Goal: Task Accomplishment & Management: Complete application form

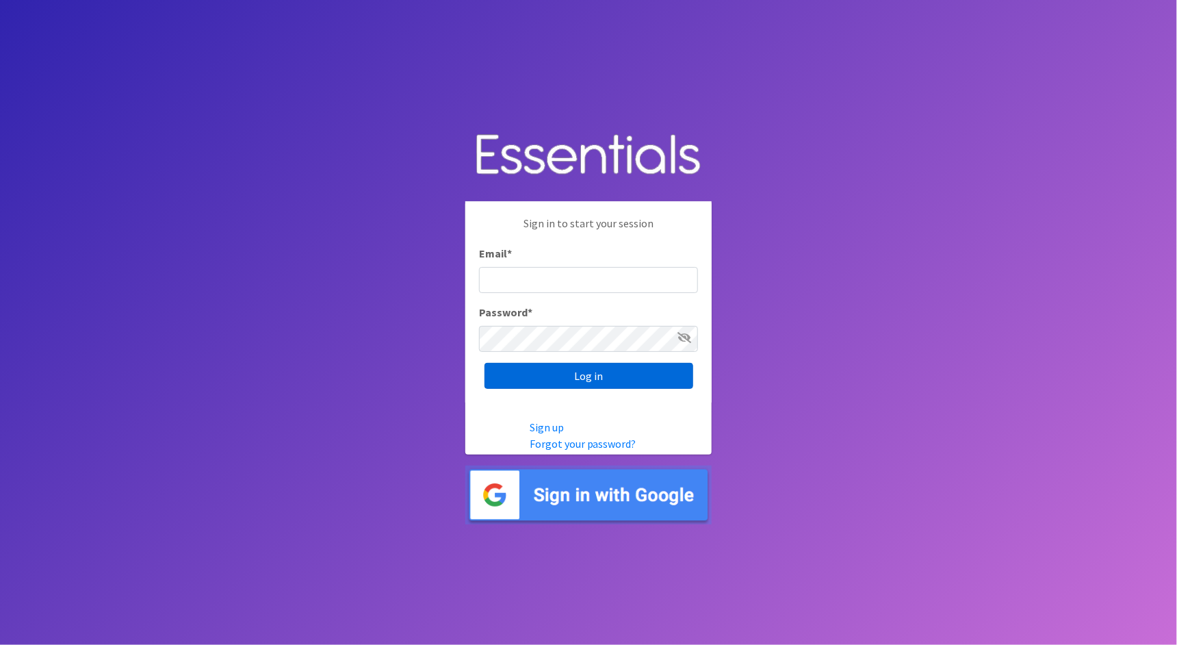
type input "[PERSON_NAME][EMAIL_ADDRESS][DOMAIN_NAME]"
click at [649, 378] on input "Log in" at bounding box center [589, 376] width 209 height 26
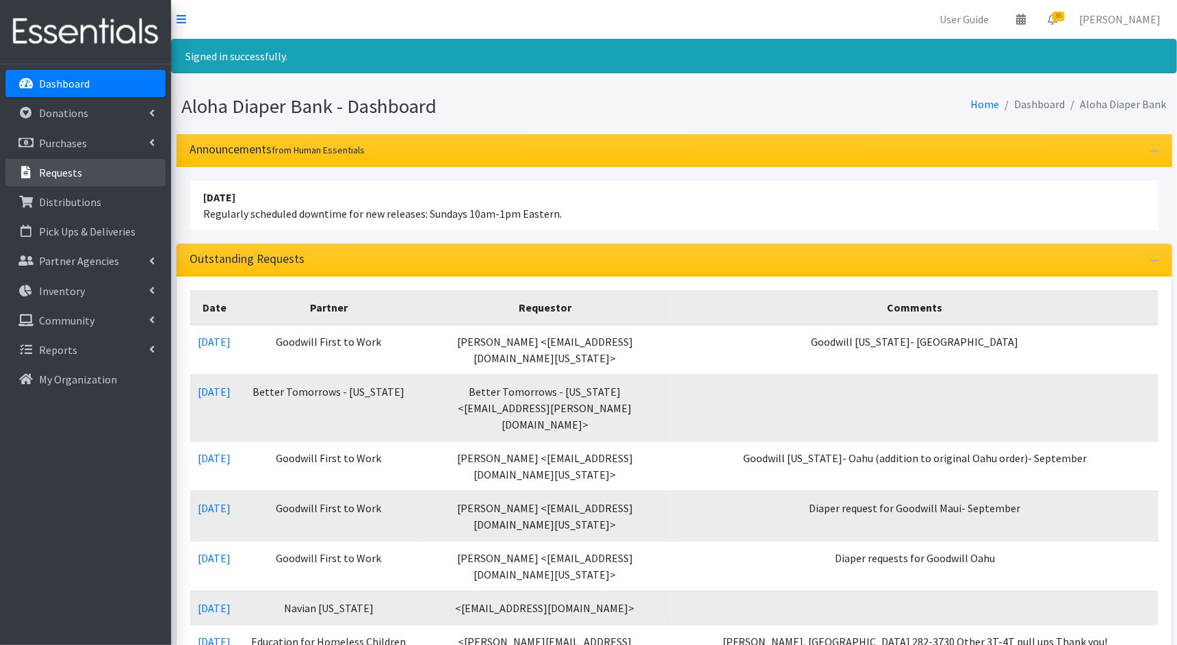
click at [73, 182] on link "Requests" at bounding box center [85, 172] width 160 height 27
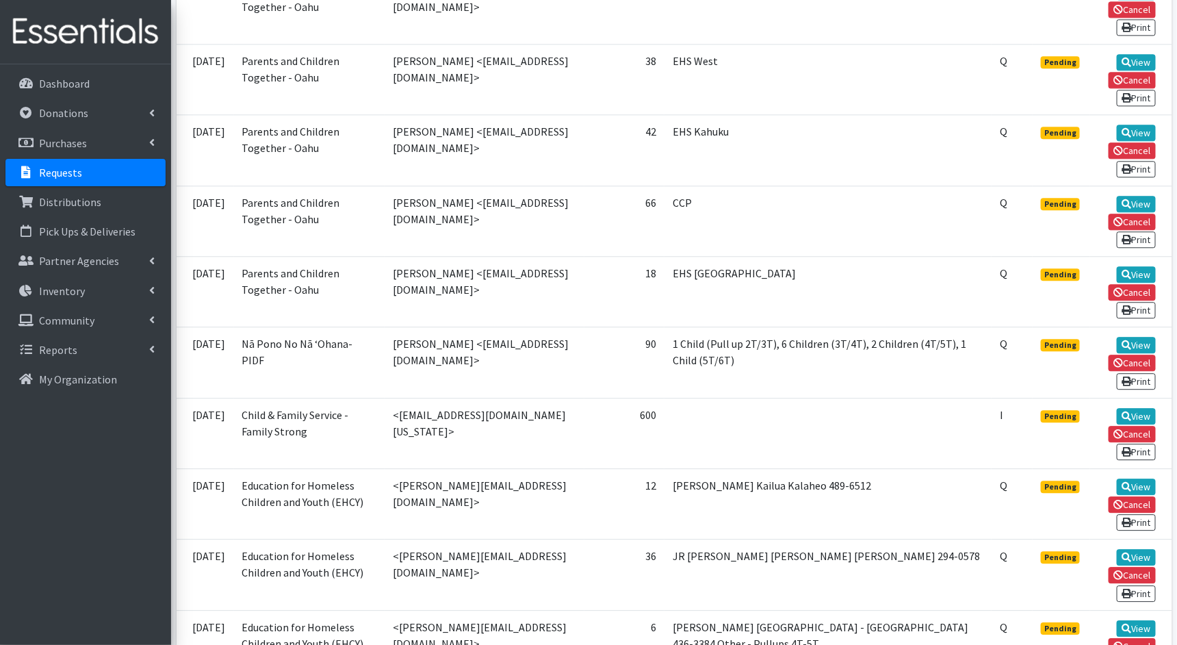
scroll to position [1469, 0]
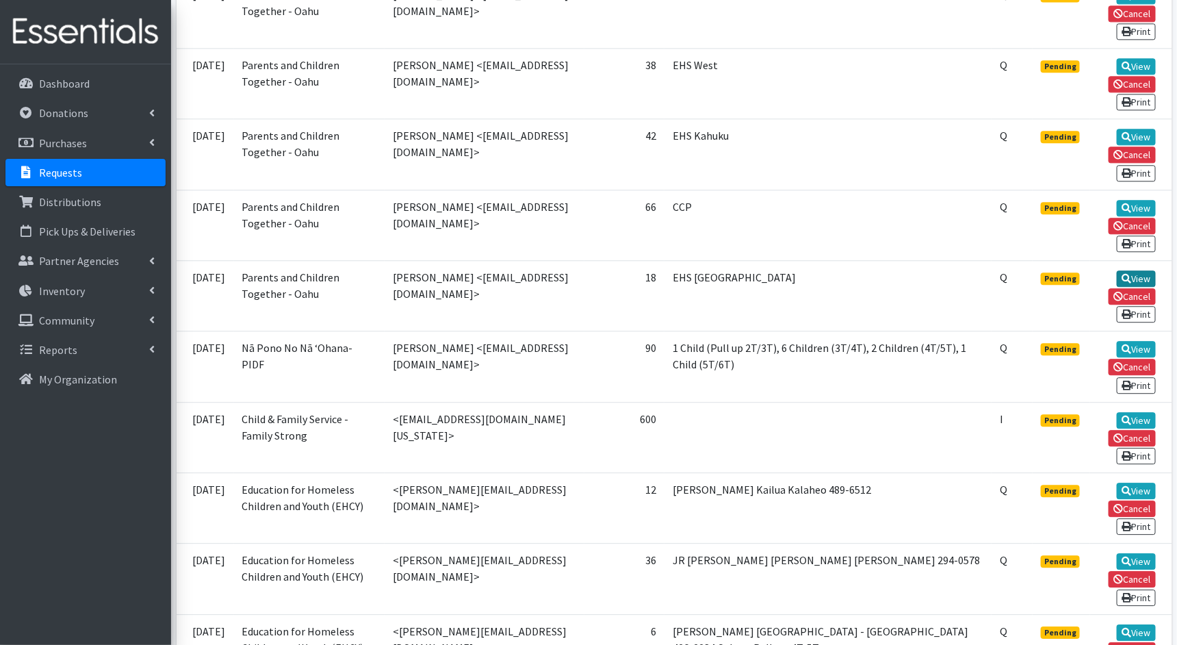
click at [1146, 270] on link "View" at bounding box center [1136, 278] width 39 height 16
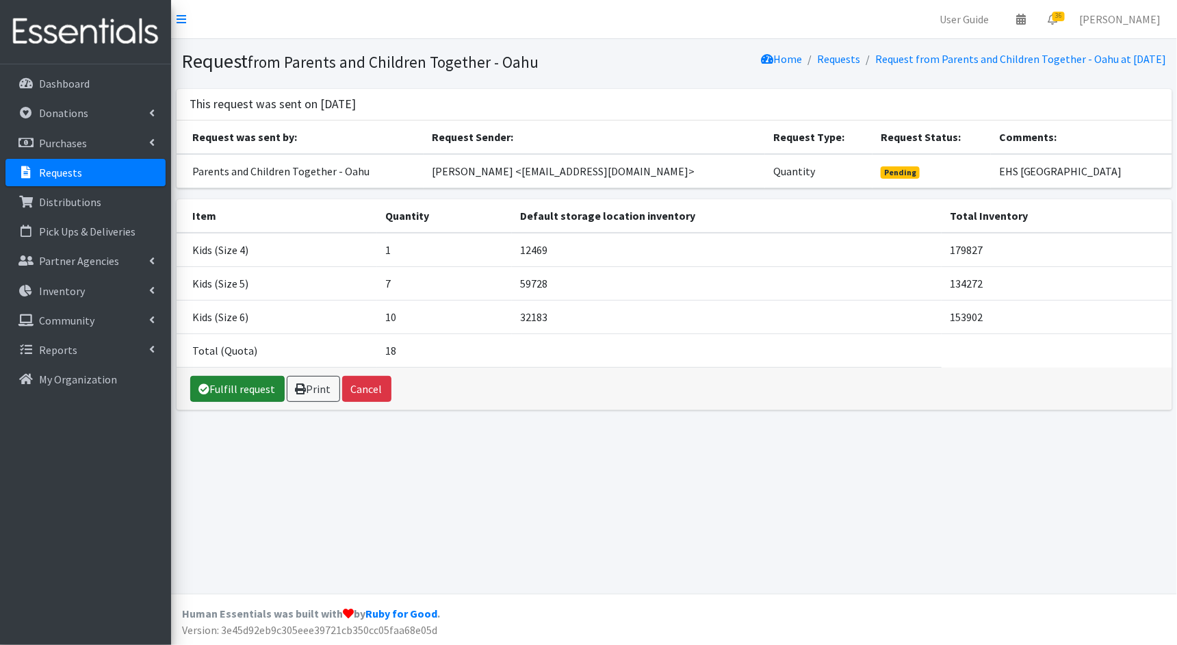
click at [242, 383] on link "Fulfill request" at bounding box center [237, 389] width 94 height 26
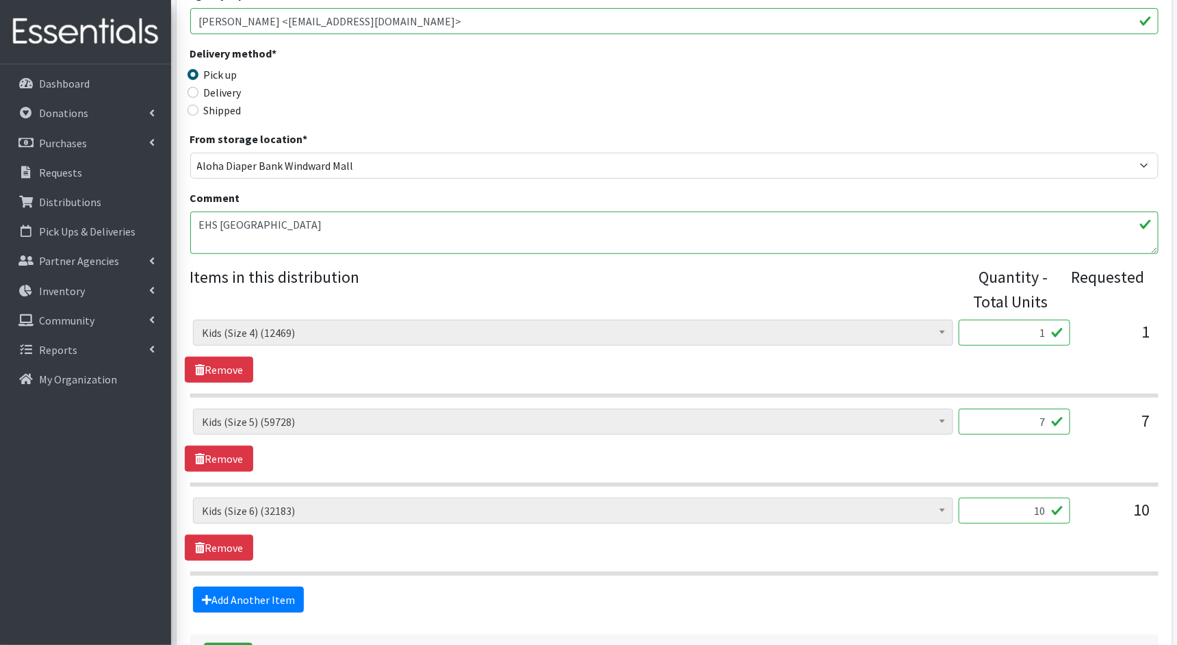
scroll to position [323, 0]
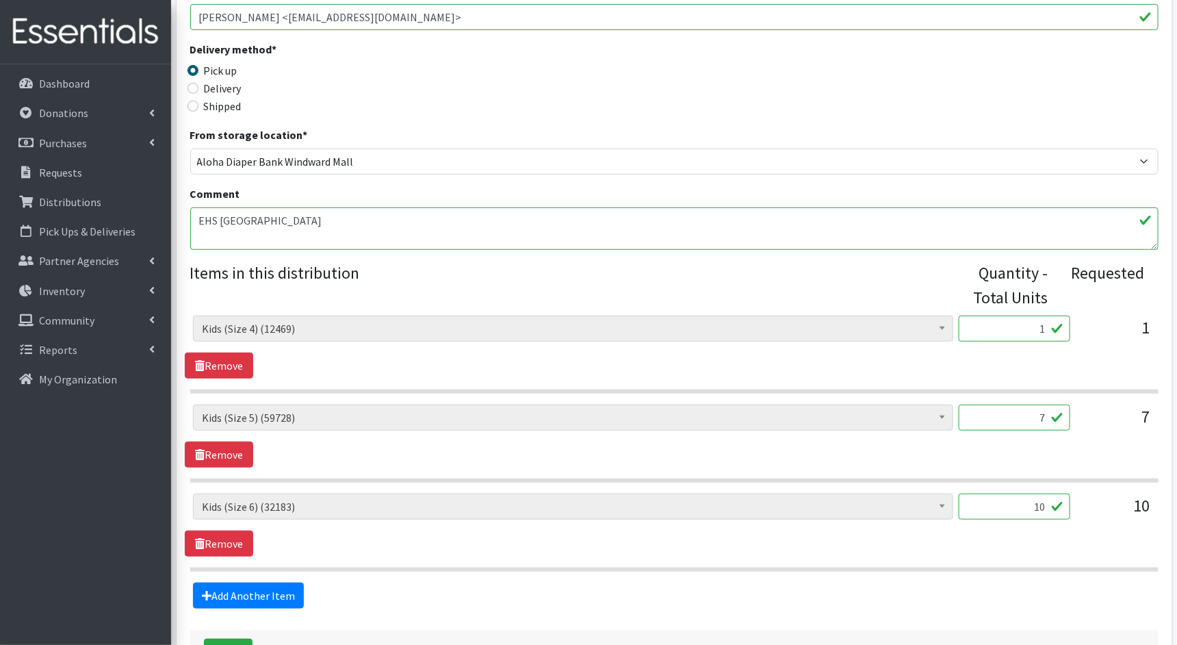
drag, startPoint x: 1048, startPoint y: 330, endPoint x: 1033, endPoint y: 330, distance: 14.4
click at [1033, 330] on input "1" at bounding box center [1015, 329] width 112 height 26
type input "25"
drag, startPoint x: 1044, startPoint y: 413, endPoint x: 1025, endPoint y: 413, distance: 19.2
click at [1025, 413] on input "7" at bounding box center [1015, 417] width 112 height 26
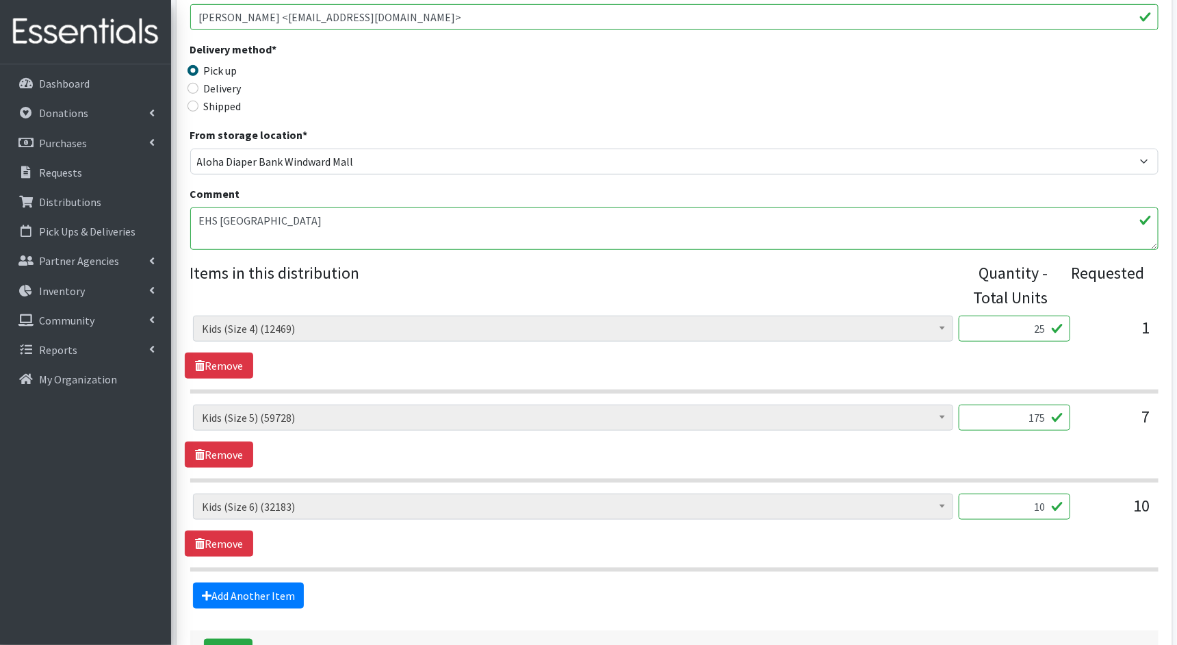
type input "175"
drag, startPoint x: 1045, startPoint y: 505, endPoint x: 1009, endPoint y: 505, distance: 35.6
click at [1009, 505] on input "10" at bounding box center [1015, 506] width 112 height 26
type input "250"
click at [990, 574] on fieldset "Items in this distribution Quantity - Total Units Requested Kids (Newborn) (370…" at bounding box center [674, 435] width 968 height 348
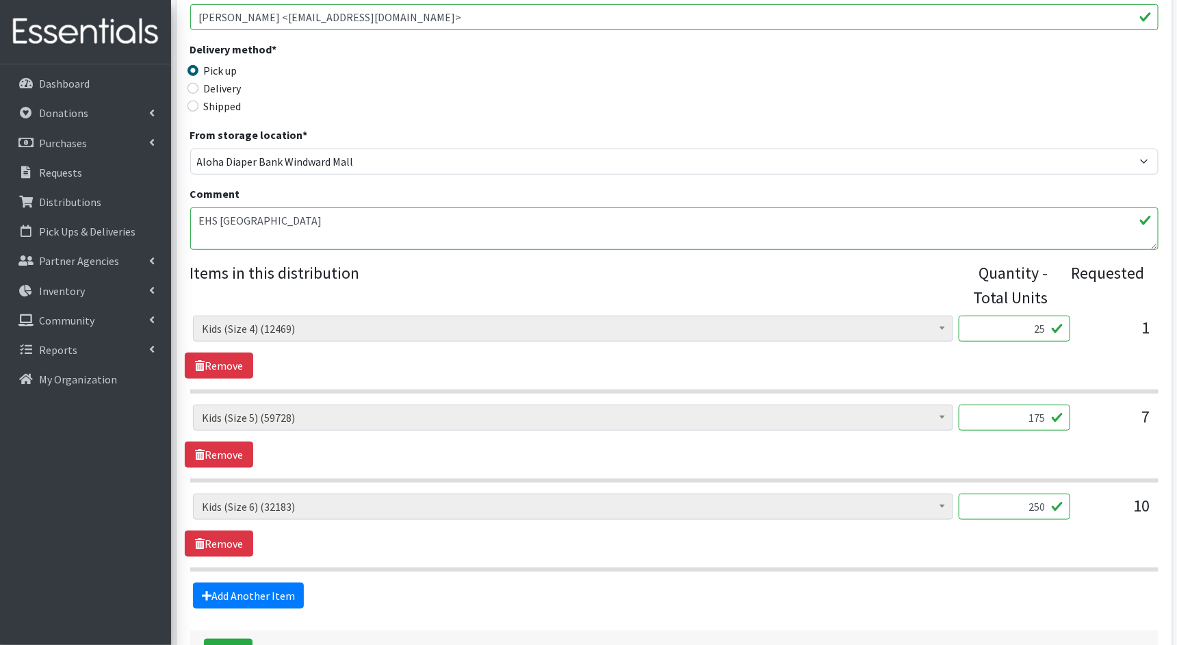
scroll to position [423, 0]
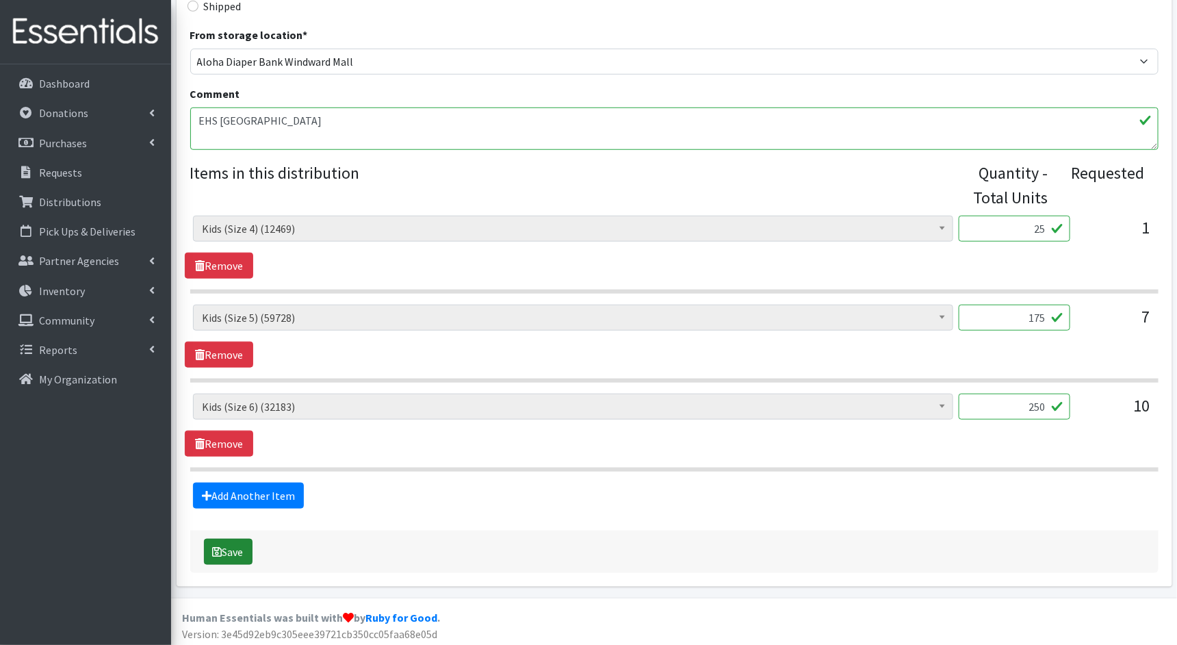
click at [224, 548] on button "Save" at bounding box center [228, 552] width 49 height 26
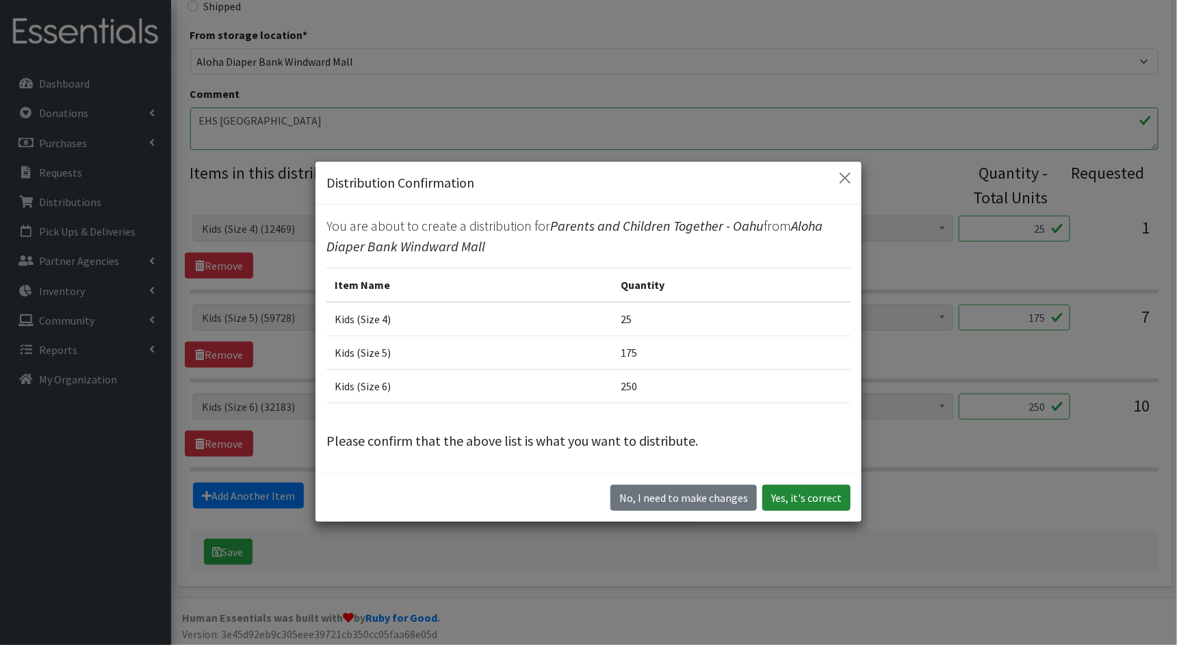
click at [805, 495] on button "Yes, it's correct" at bounding box center [806, 498] width 88 height 26
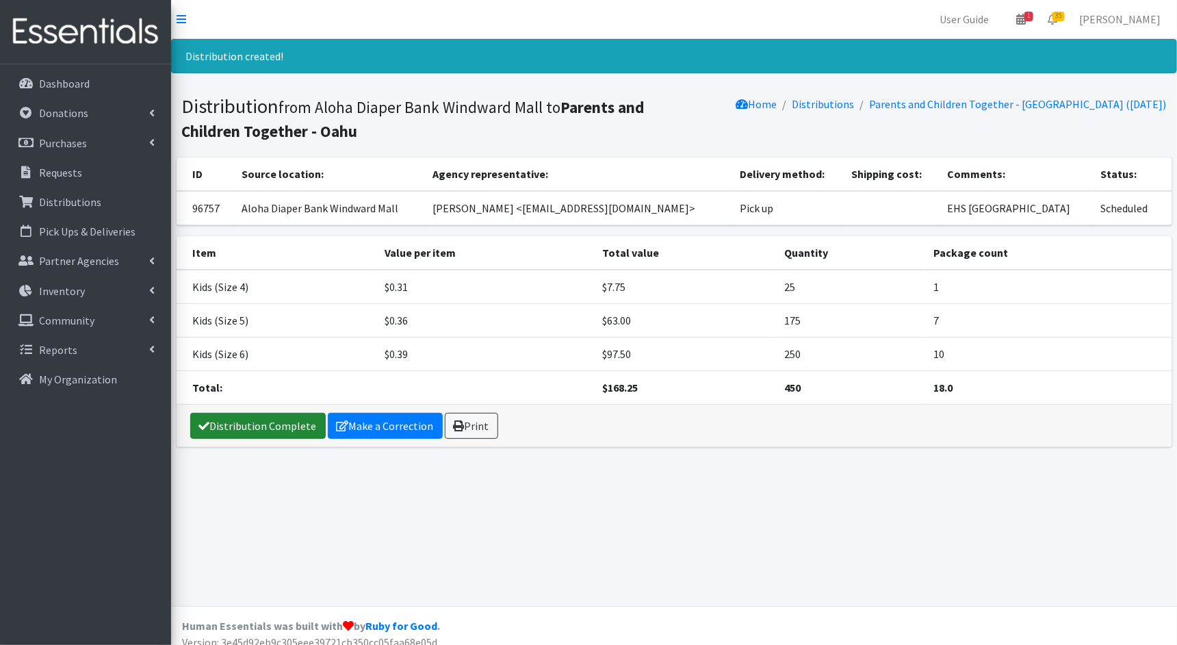
click at [272, 425] on link "Distribution Complete" at bounding box center [258, 426] width 136 height 26
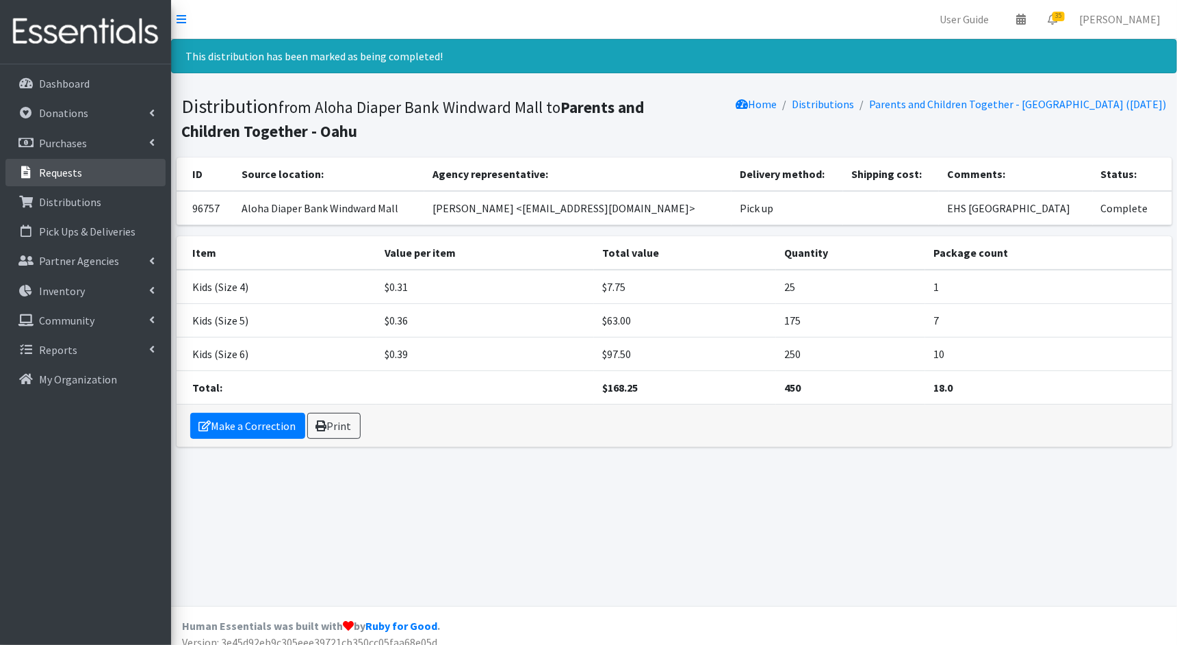
click at [69, 181] on link "Requests" at bounding box center [85, 172] width 160 height 27
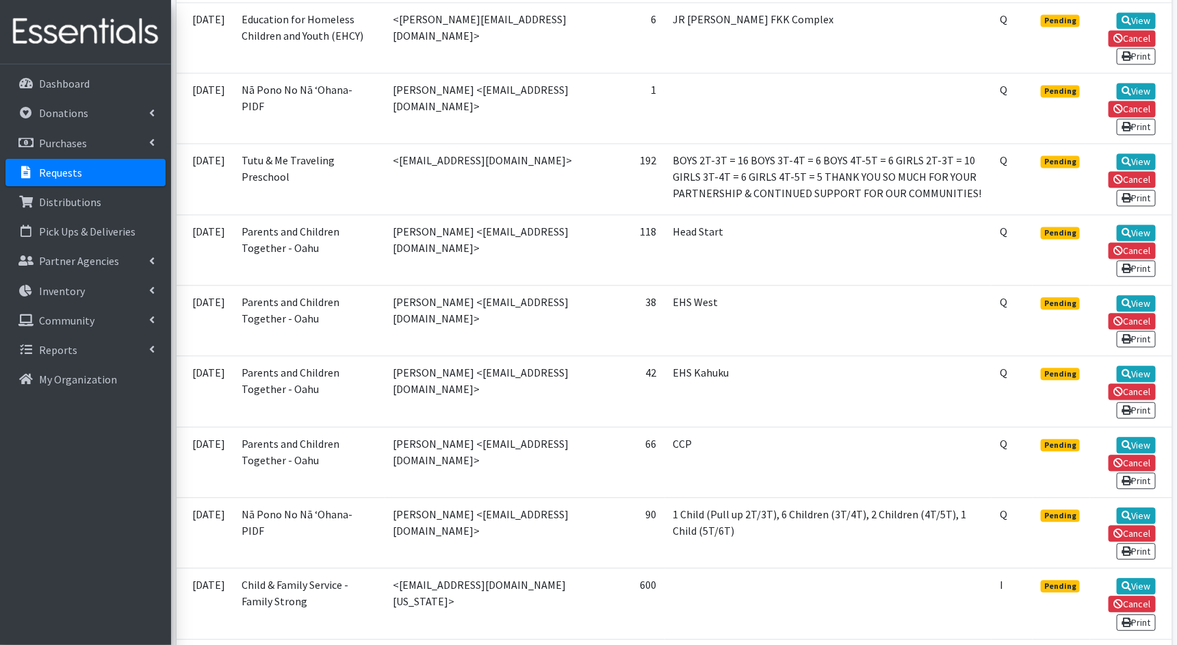
scroll to position [1230, 0]
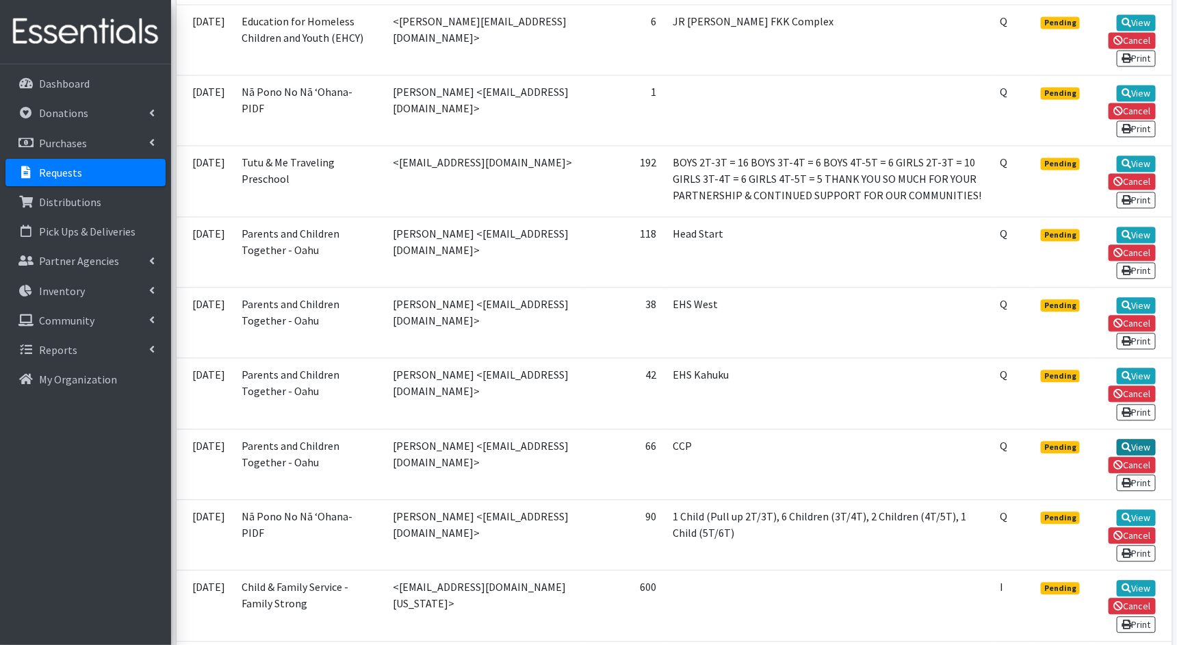
click at [1141, 439] on link "View" at bounding box center [1136, 447] width 39 height 16
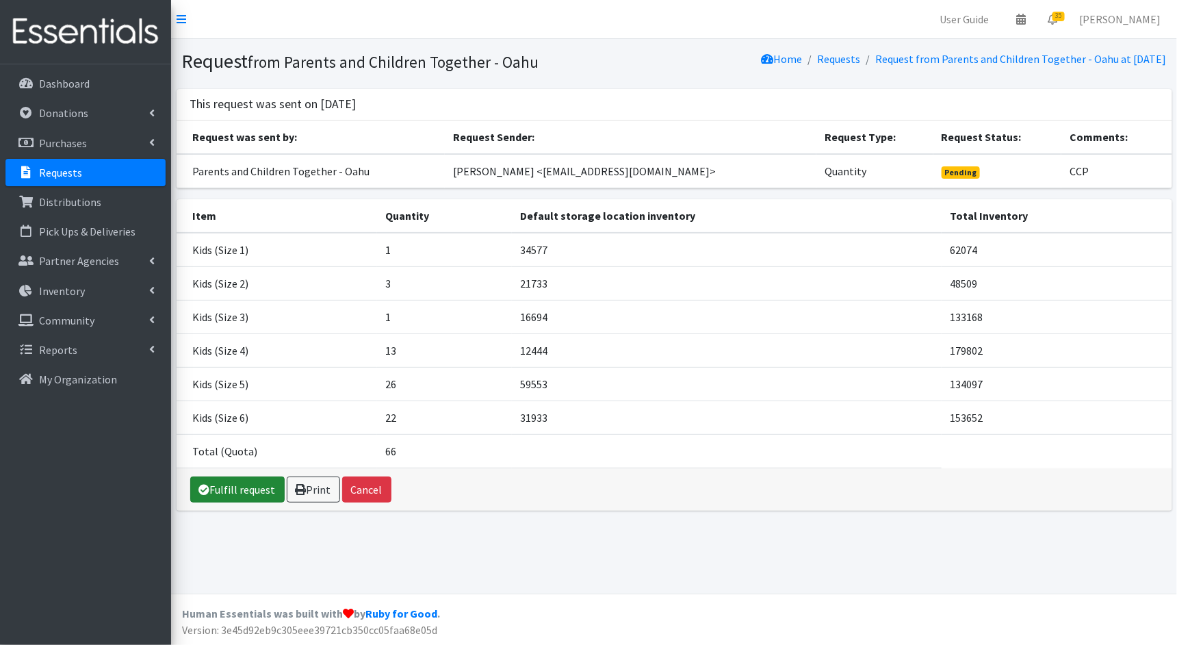
click at [209, 487] on link "Fulfill request" at bounding box center [237, 489] width 94 height 26
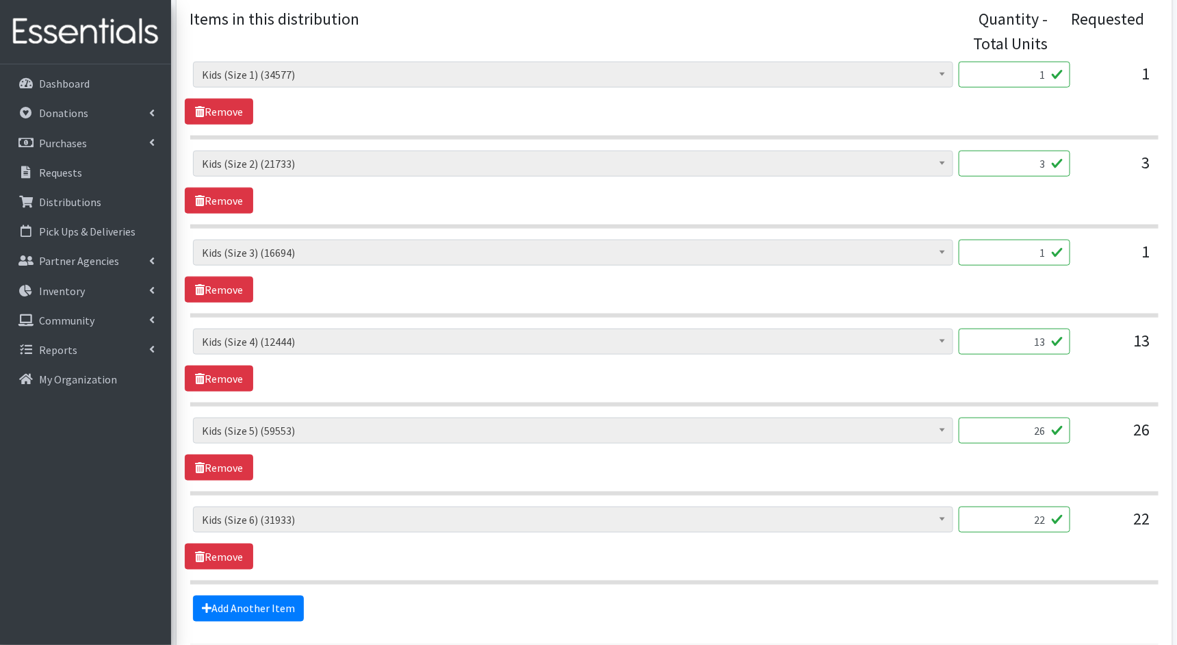
scroll to position [578, 0]
drag, startPoint x: 1044, startPoint y: 75, endPoint x: 1027, endPoint y: 73, distance: 17.3
click at [1027, 73] on input "1" at bounding box center [1015, 74] width 112 height 26
type input "25"
drag, startPoint x: 1046, startPoint y: 162, endPoint x: 1022, endPoint y: 163, distance: 24.0
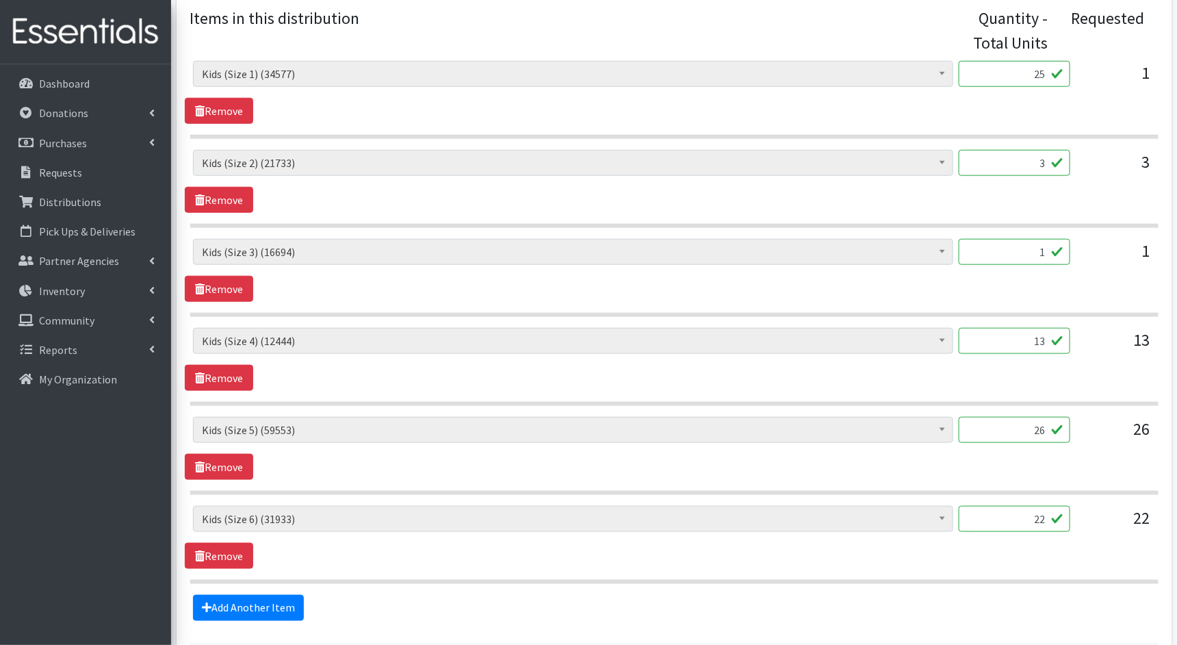
click at [1022, 162] on input "3" at bounding box center [1015, 163] width 112 height 26
type input "75"
drag, startPoint x: 1046, startPoint y: 250, endPoint x: 1022, endPoint y: 250, distance: 24.0
click at [1022, 250] on input "1" at bounding box center [1015, 252] width 112 height 26
type input "3"
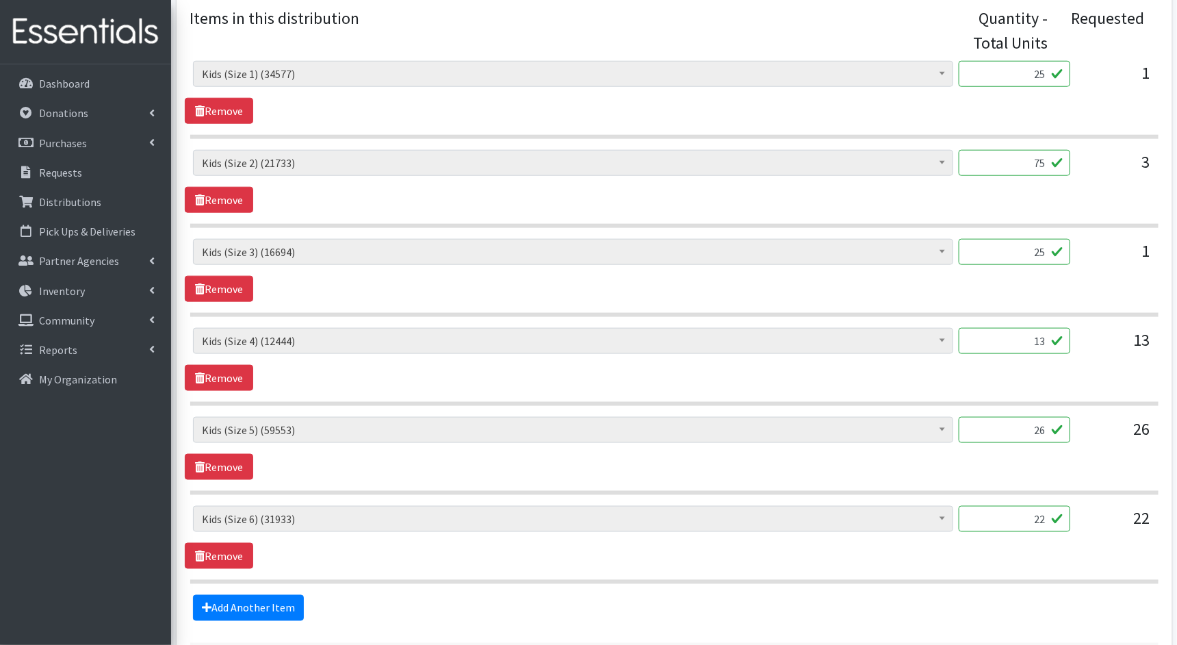
type input "25"
drag, startPoint x: 1047, startPoint y: 334, endPoint x: 1019, endPoint y: 334, distance: 28.1
click at [1019, 334] on input "13" at bounding box center [1015, 341] width 112 height 26
type input "325"
drag, startPoint x: 1045, startPoint y: 429, endPoint x: 1023, endPoint y: 428, distance: 21.9
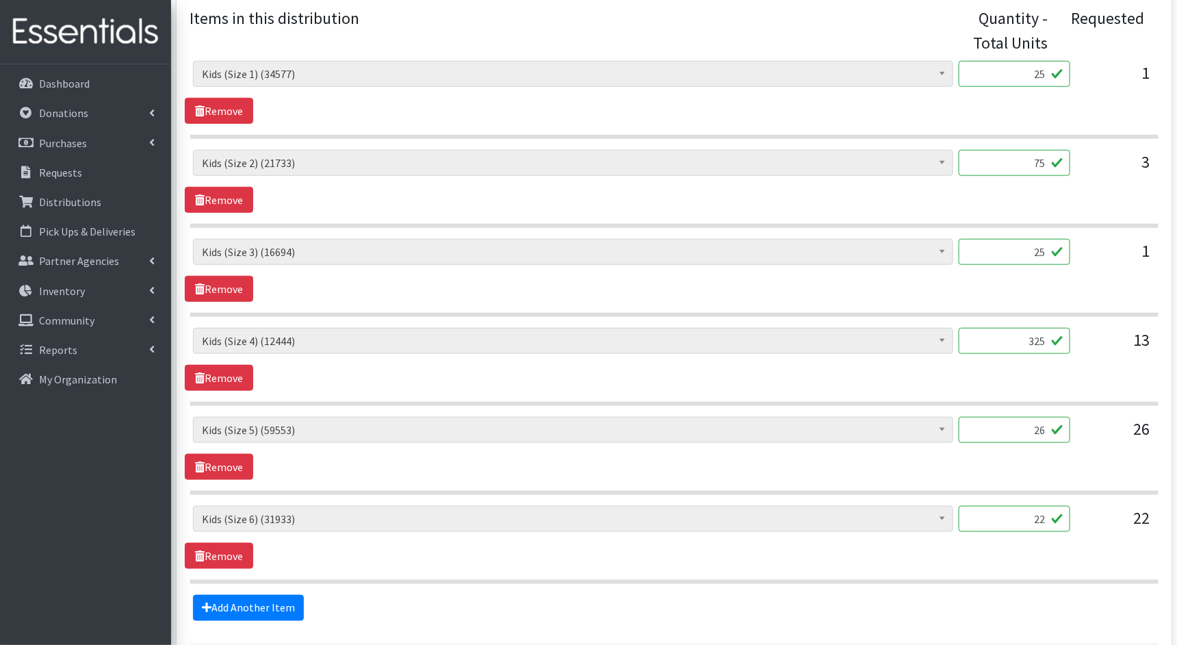
click at [1023, 428] on input "26" at bounding box center [1015, 430] width 112 height 26
type input "650"
drag, startPoint x: 1047, startPoint y: 511, endPoint x: 1016, endPoint y: 511, distance: 30.8
click at [1016, 511] on input "22" at bounding box center [1015, 519] width 112 height 26
type input "550"
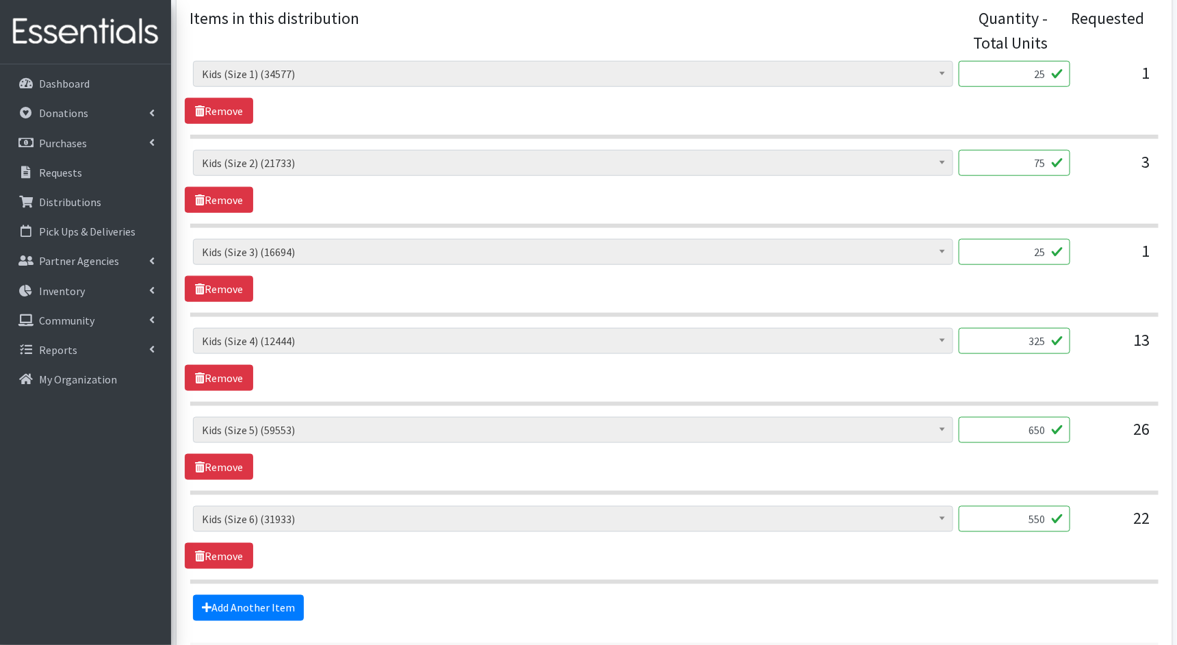
click at [795, 541] on div "Kids (Newborn) (3700) Kids (Preemie)** Limited (994) Kids (Size 1) (34577) Kids…" at bounding box center [674, 537] width 979 height 63
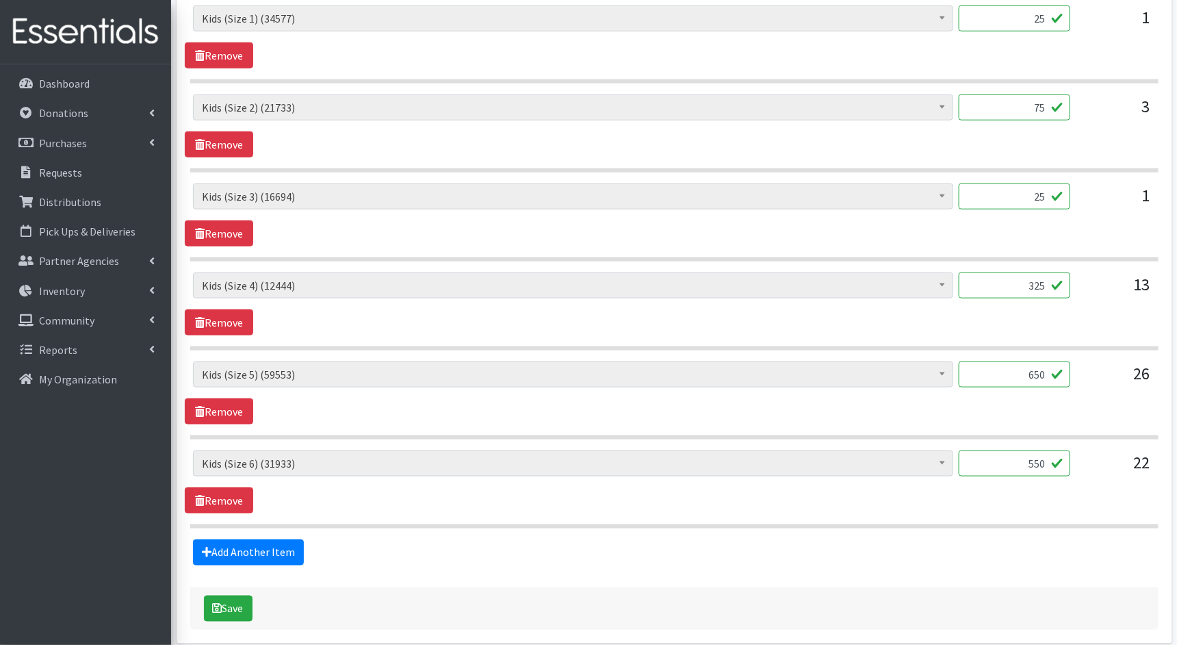
scroll to position [688, 0]
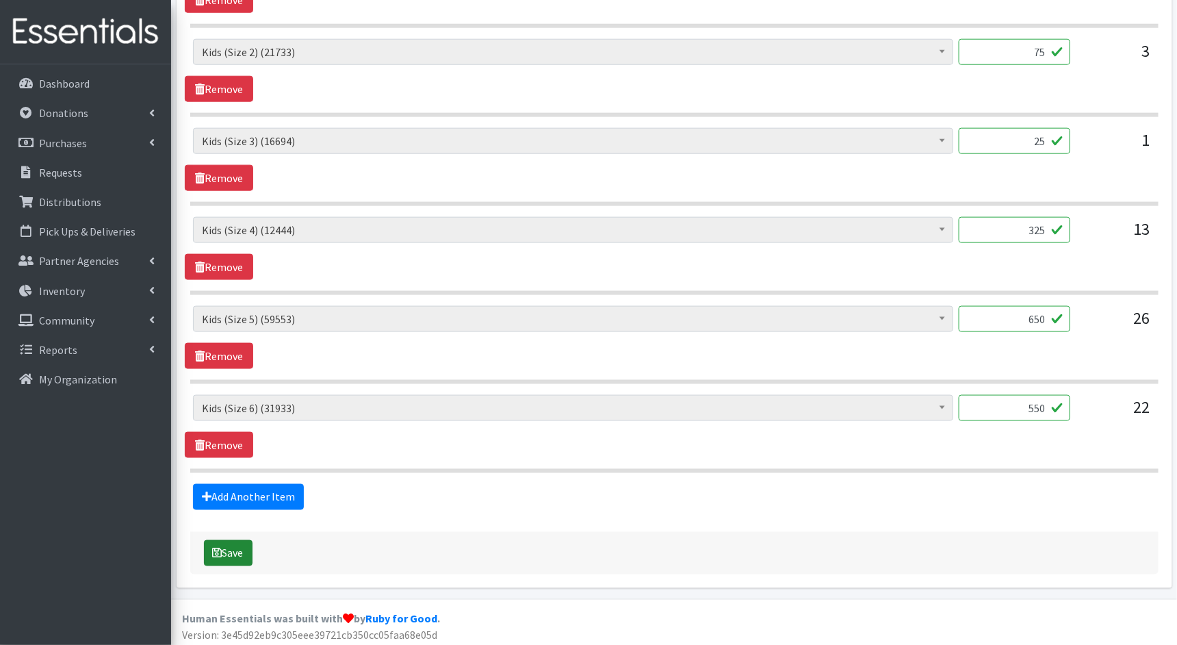
click at [233, 550] on button "Save" at bounding box center [228, 553] width 49 height 26
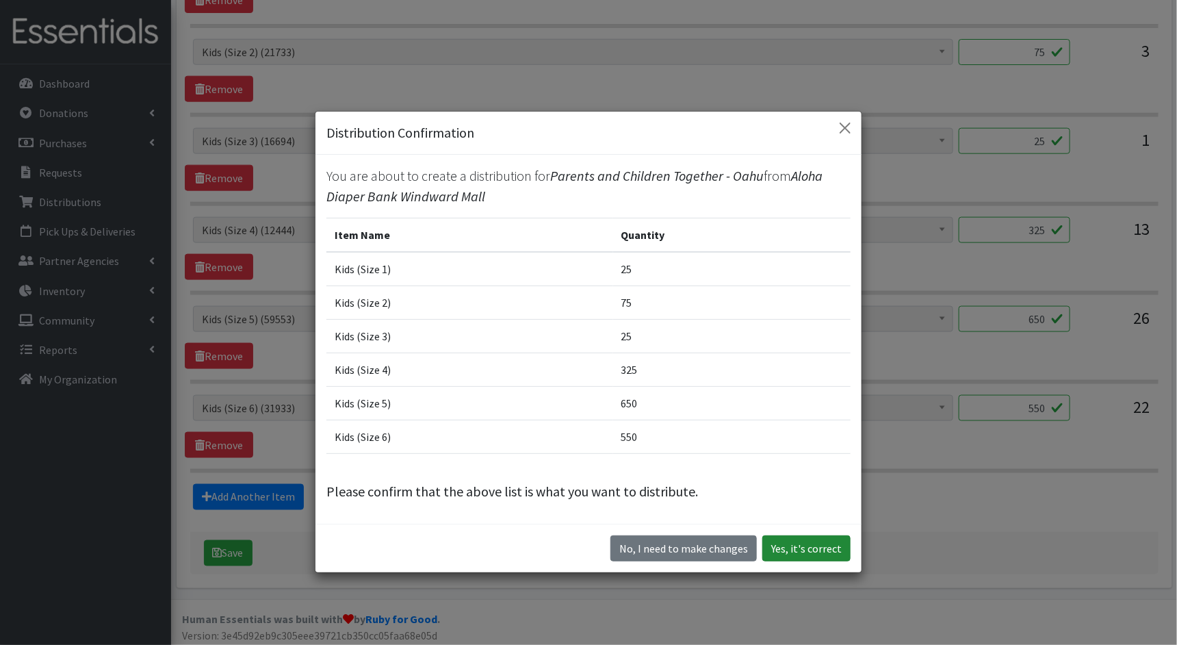
click at [810, 539] on button "Yes, it's correct" at bounding box center [806, 548] width 88 height 26
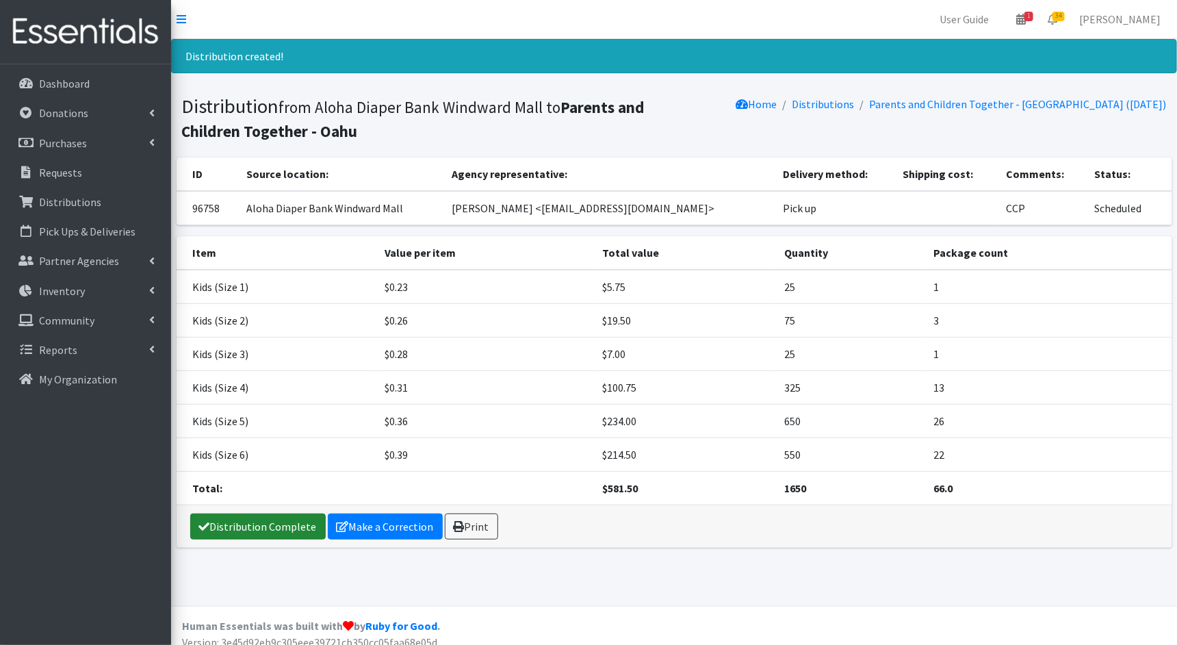
click at [244, 516] on link "Distribution Complete" at bounding box center [258, 526] width 136 height 26
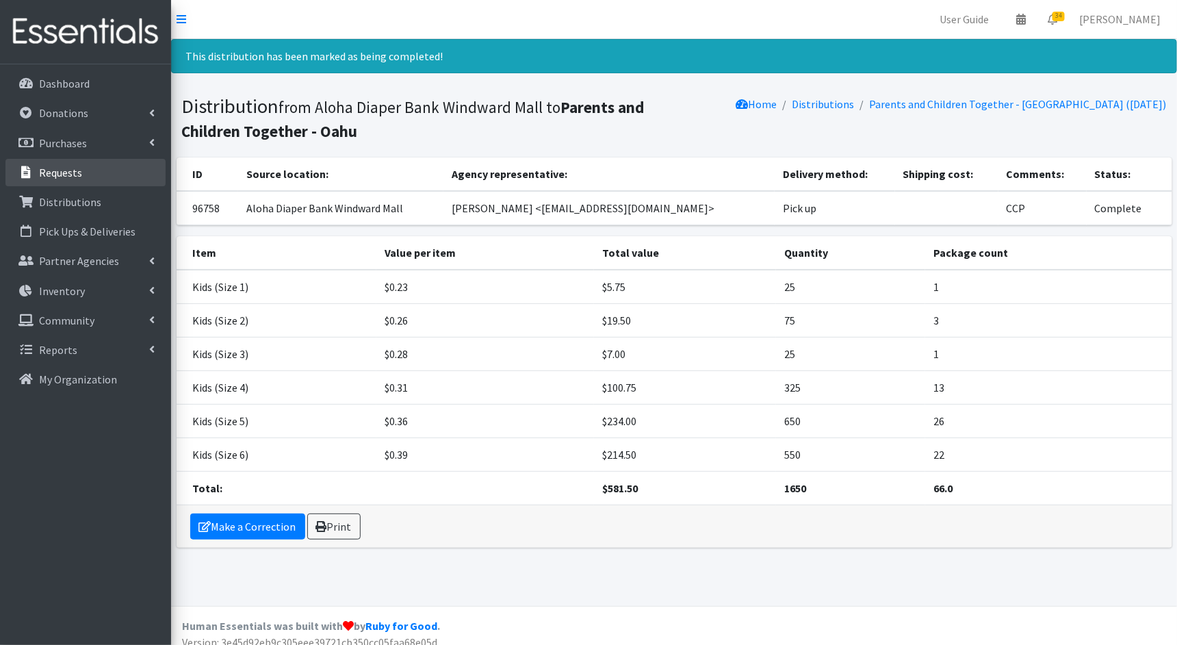
click at [40, 169] on p "Requests" at bounding box center [60, 173] width 43 height 14
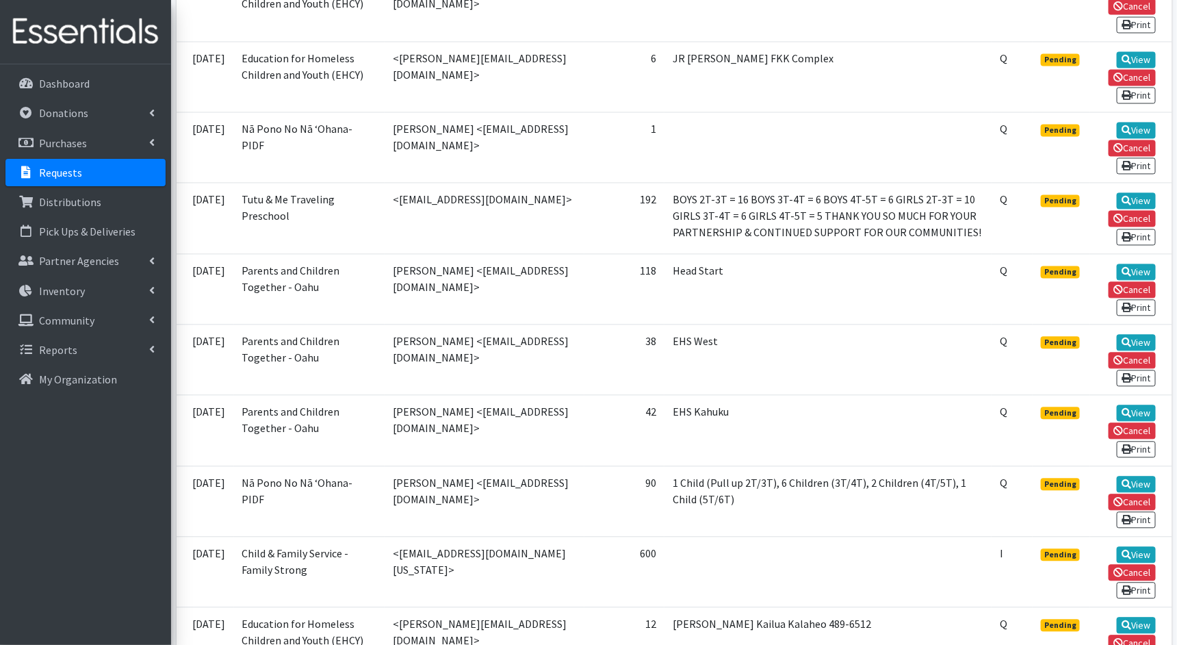
scroll to position [1195, 0]
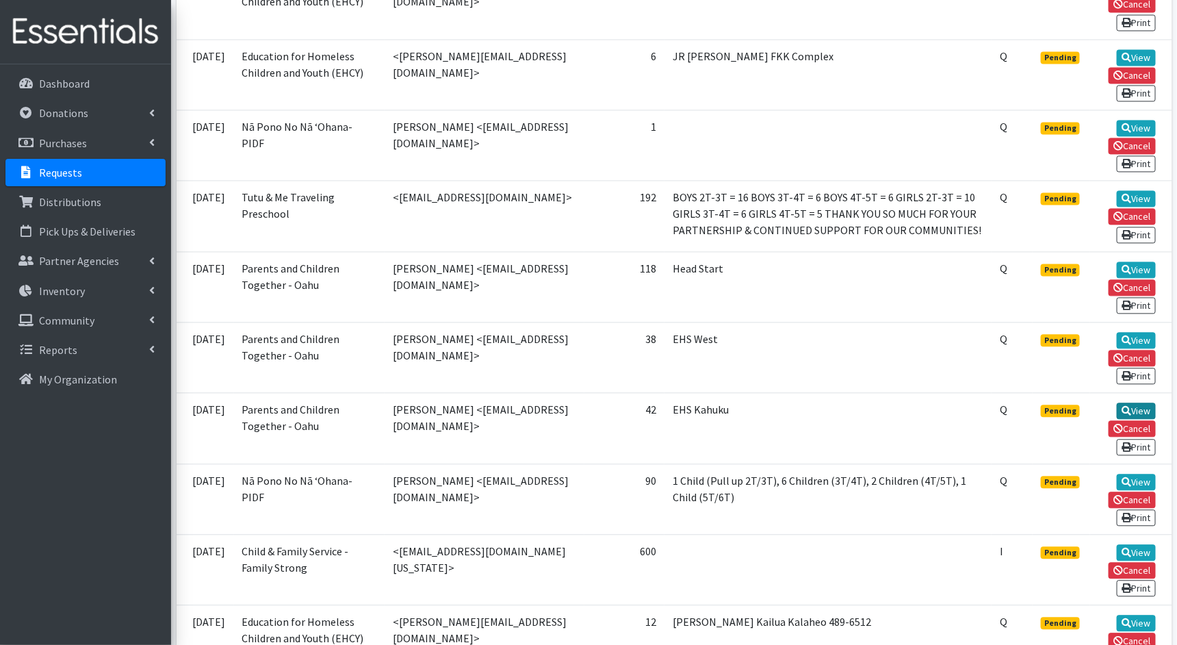
click at [1117, 402] on link "View" at bounding box center [1136, 410] width 39 height 16
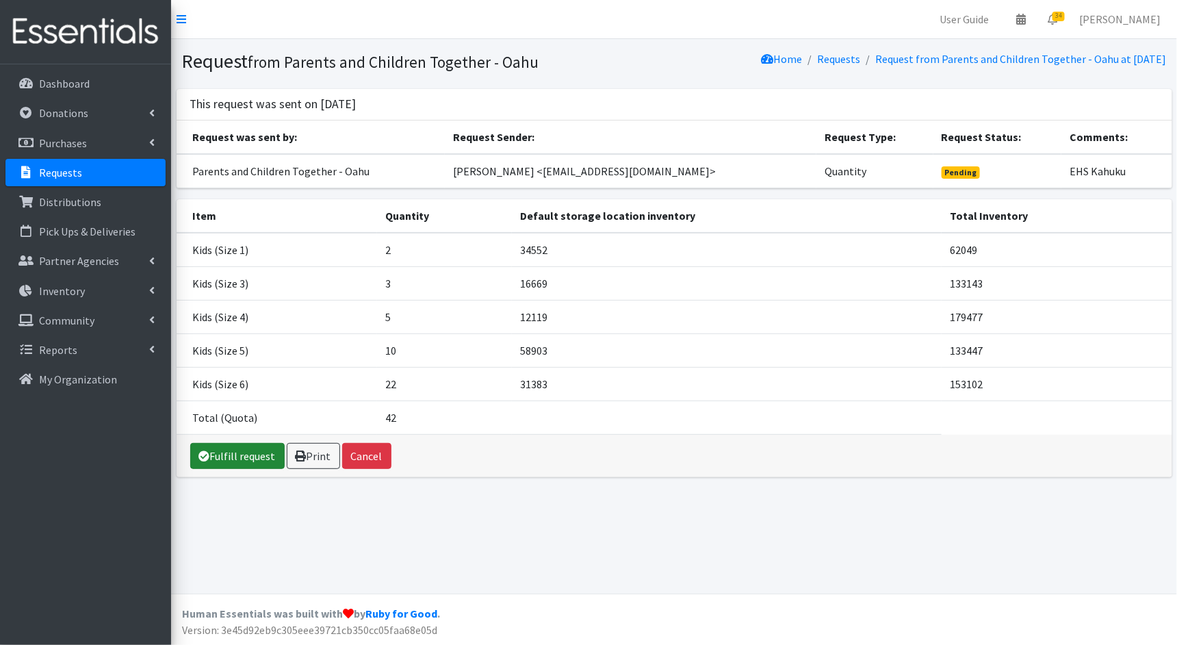
click at [221, 455] on link "Fulfill request" at bounding box center [237, 456] width 94 height 26
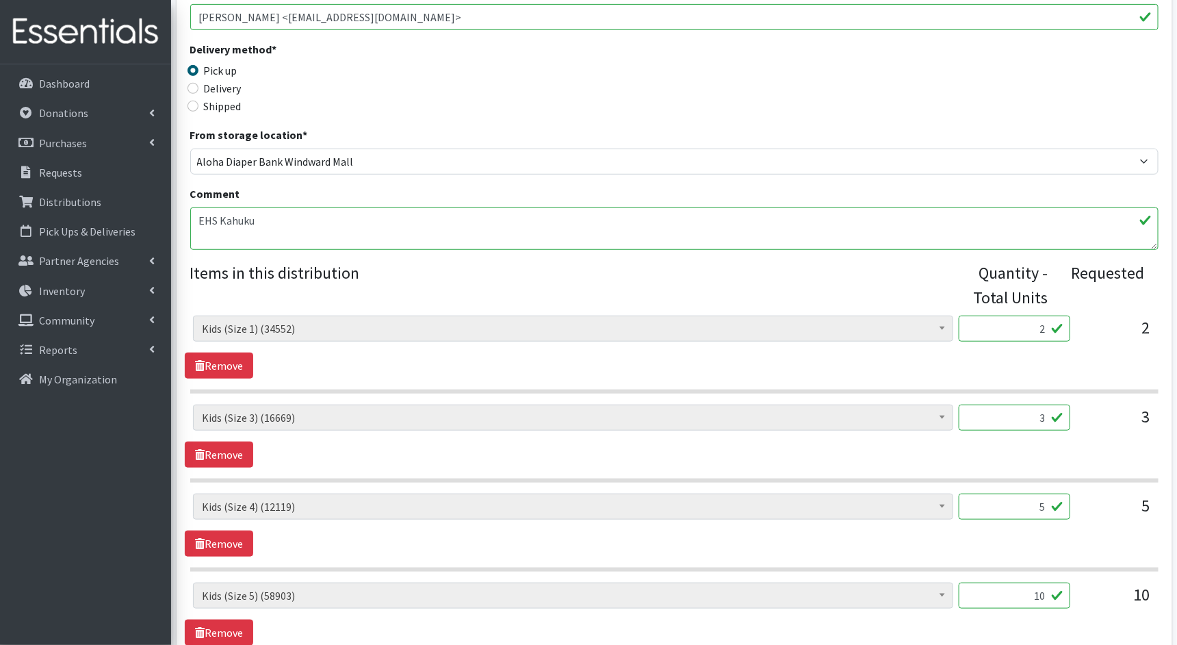
scroll to position [355, 0]
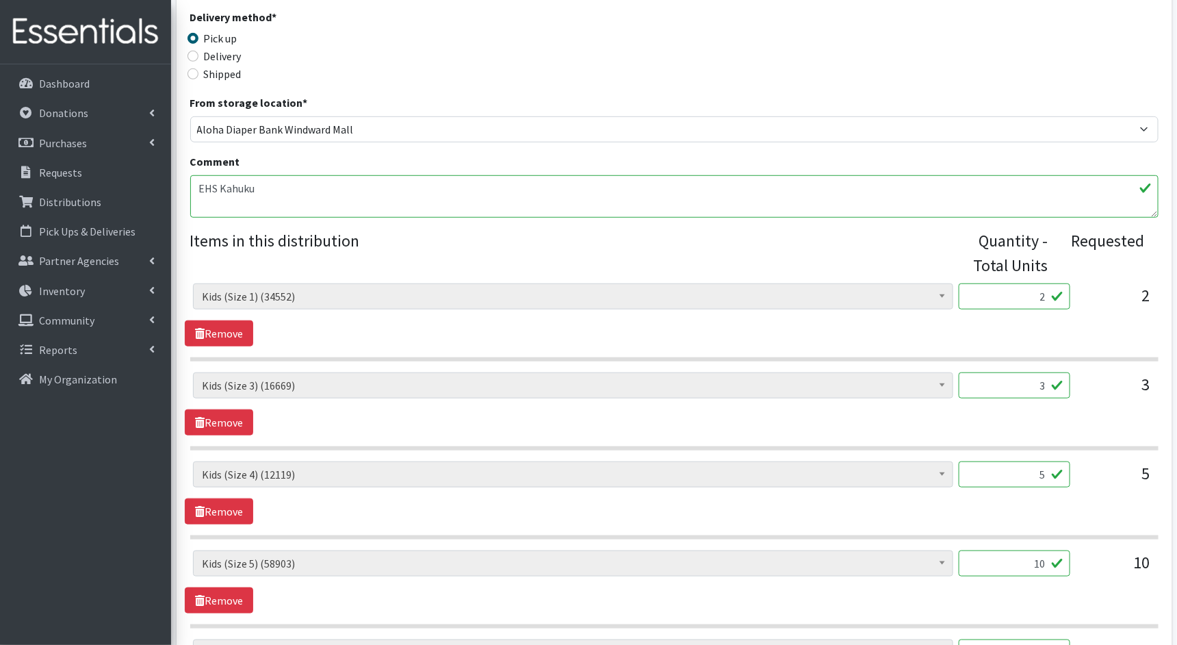
drag, startPoint x: 1044, startPoint y: 299, endPoint x: 1031, endPoint y: 299, distance: 13.7
click at [1031, 299] on input "2" at bounding box center [1015, 296] width 112 height 26
type input "50"
drag, startPoint x: 1043, startPoint y: 386, endPoint x: 1029, endPoint y: 386, distance: 13.7
click at [1029, 386] on input "3" at bounding box center [1015, 385] width 112 height 26
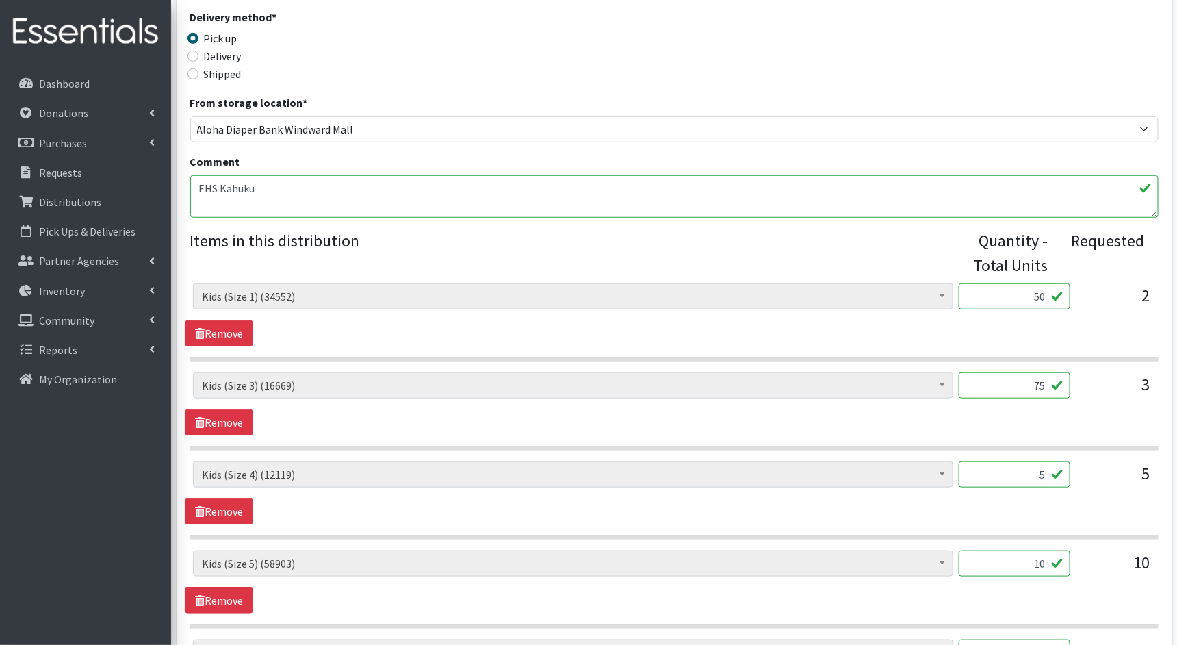
type input "75"
drag, startPoint x: 1045, startPoint y: 472, endPoint x: 1026, endPoint y: 472, distance: 19.2
click at [1026, 472] on input "5" at bounding box center [1015, 474] width 112 height 26
type input "125"
drag, startPoint x: 1045, startPoint y: 561, endPoint x: 1020, endPoint y: 561, distance: 25.3
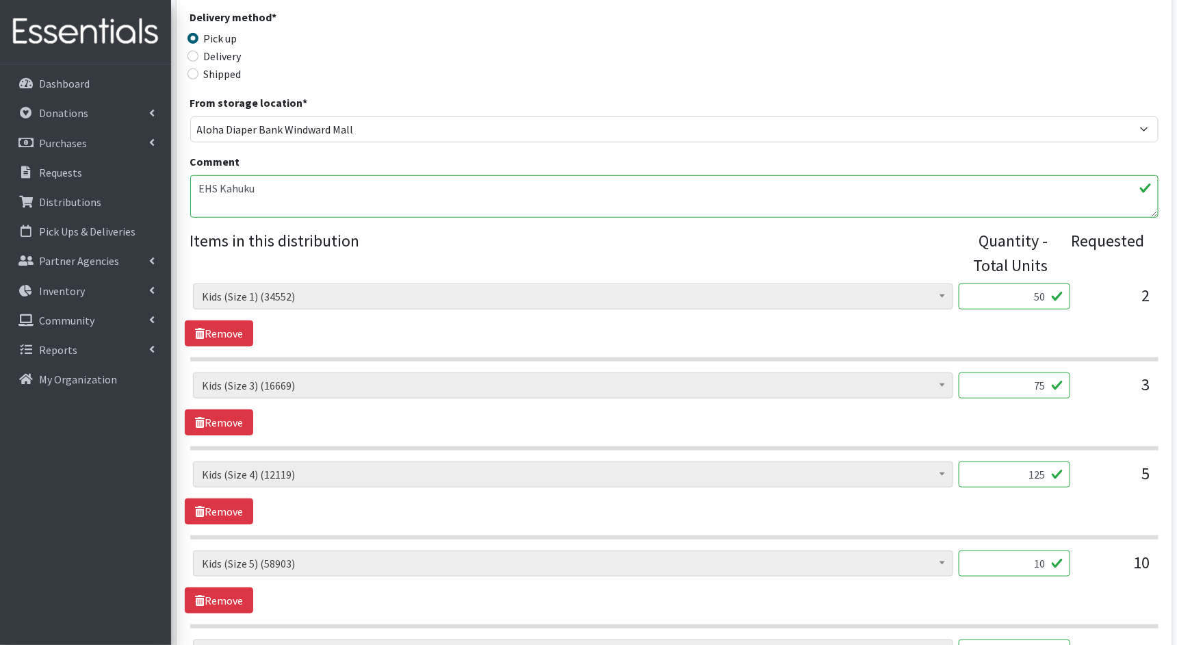
click at [1019, 561] on input "10" at bounding box center [1015, 563] width 112 height 26
type input "250"
click at [1005, 598] on div "Kids (Newborn) (3700) Kids (Preemie)** Limited (994) Kids (Size 1) (34552) Kids…" at bounding box center [674, 581] width 979 height 63
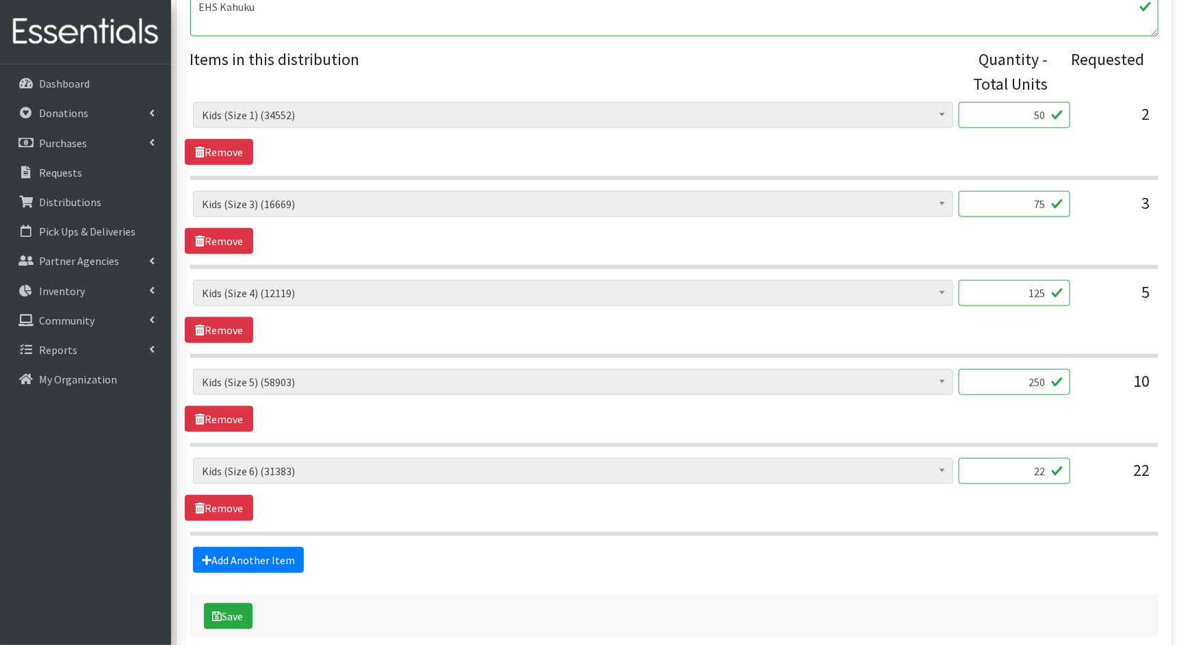
scroll to position [569, 0]
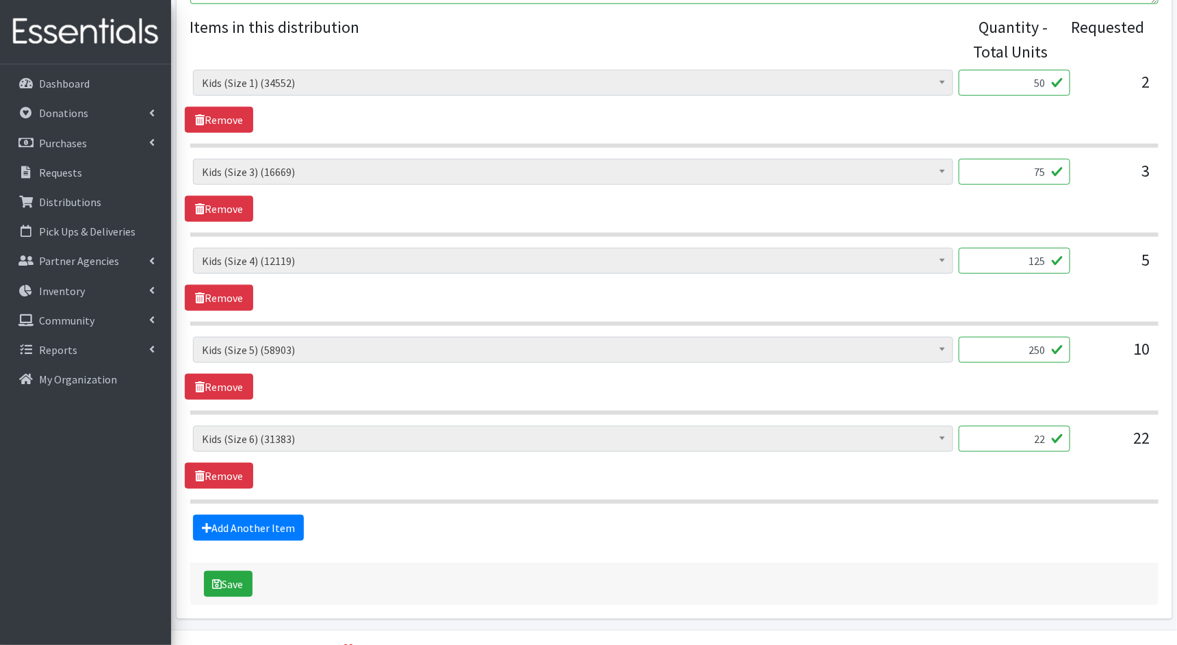
drag, startPoint x: 1044, startPoint y: 434, endPoint x: 1009, endPoint y: 434, distance: 35.6
click at [1008, 434] on input "22" at bounding box center [1015, 439] width 112 height 26
type input "550"
click at [247, 577] on button "Save" at bounding box center [228, 584] width 49 height 26
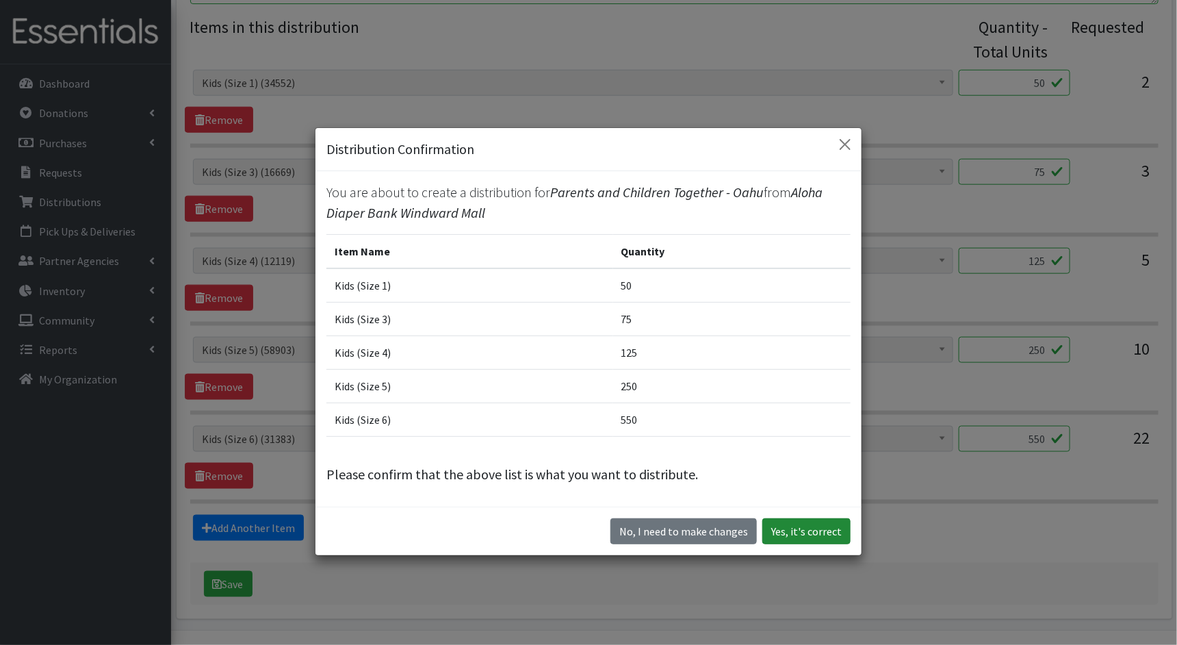
click at [827, 532] on button "Yes, it's correct" at bounding box center [806, 531] width 88 height 26
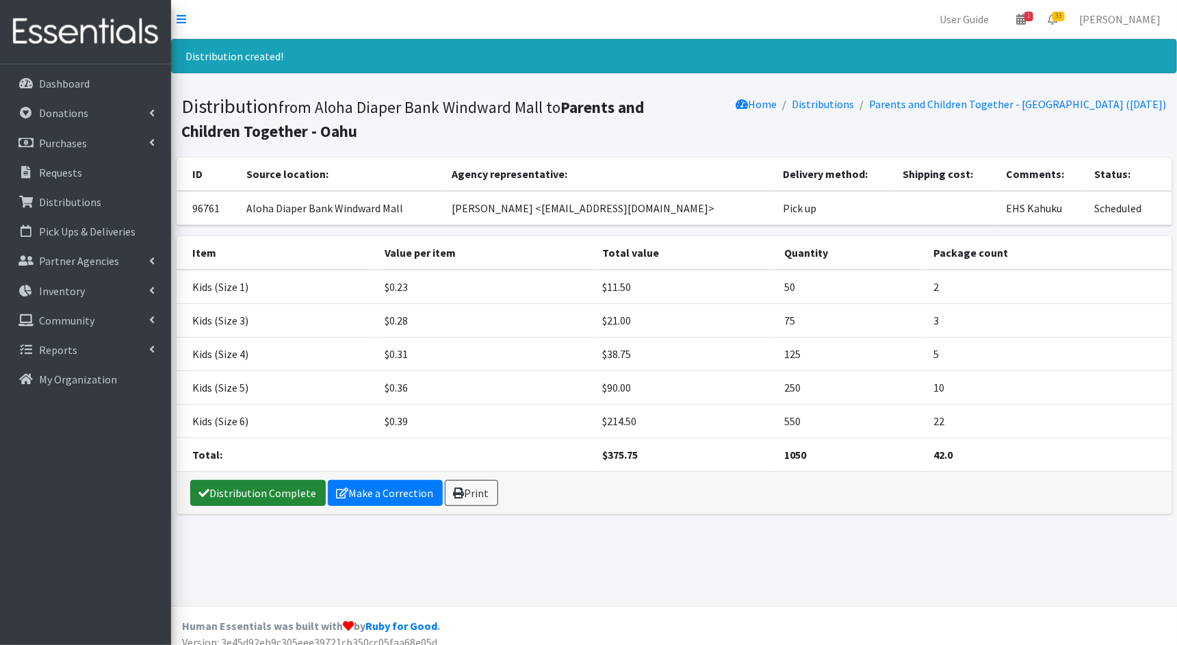
click at [292, 492] on link "Distribution Complete" at bounding box center [258, 493] width 136 height 26
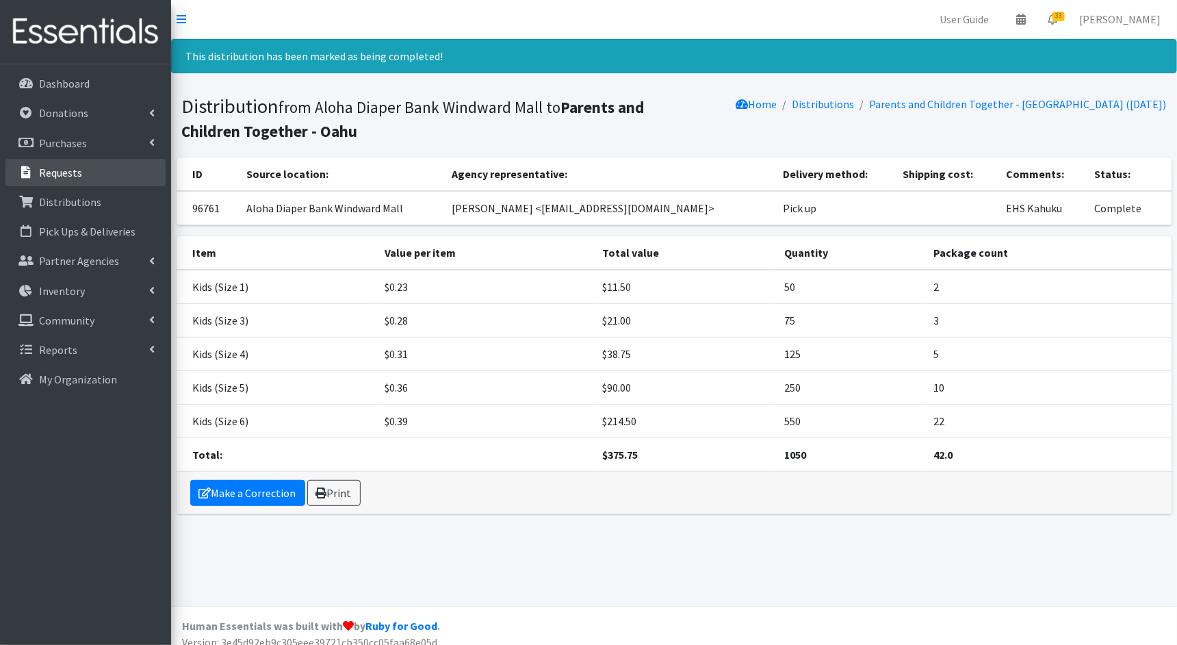
click at [95, 178] on link "Requests" at bounding box center [85, 172] width 160 height 27
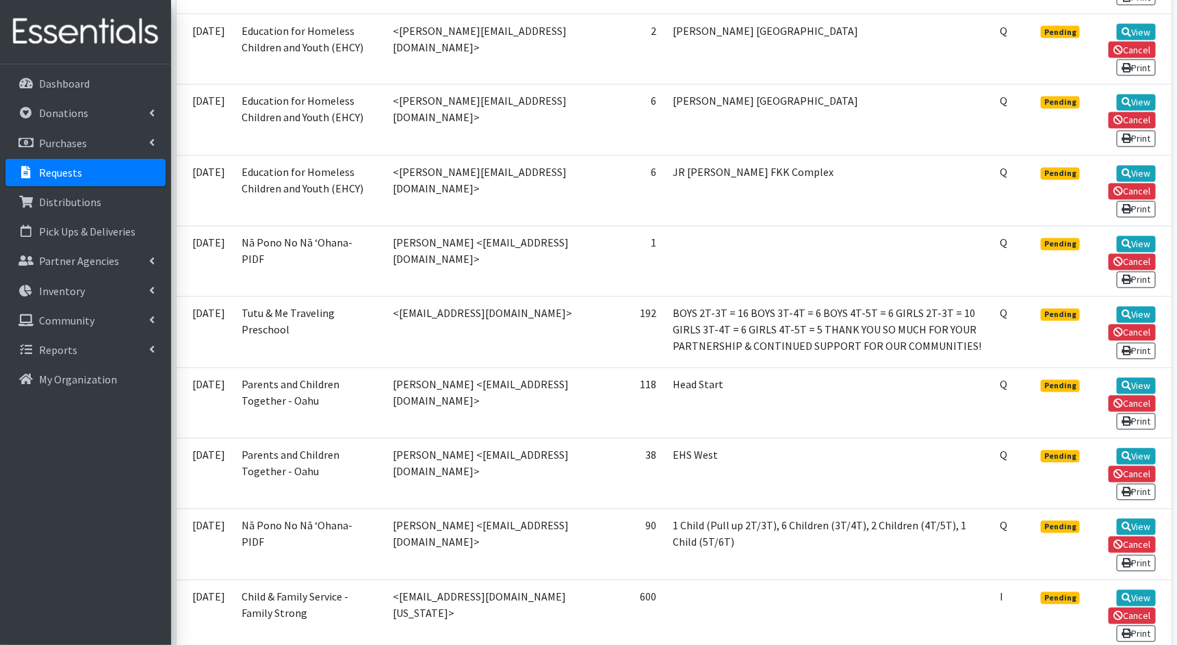
scroll to position [1090, 0]
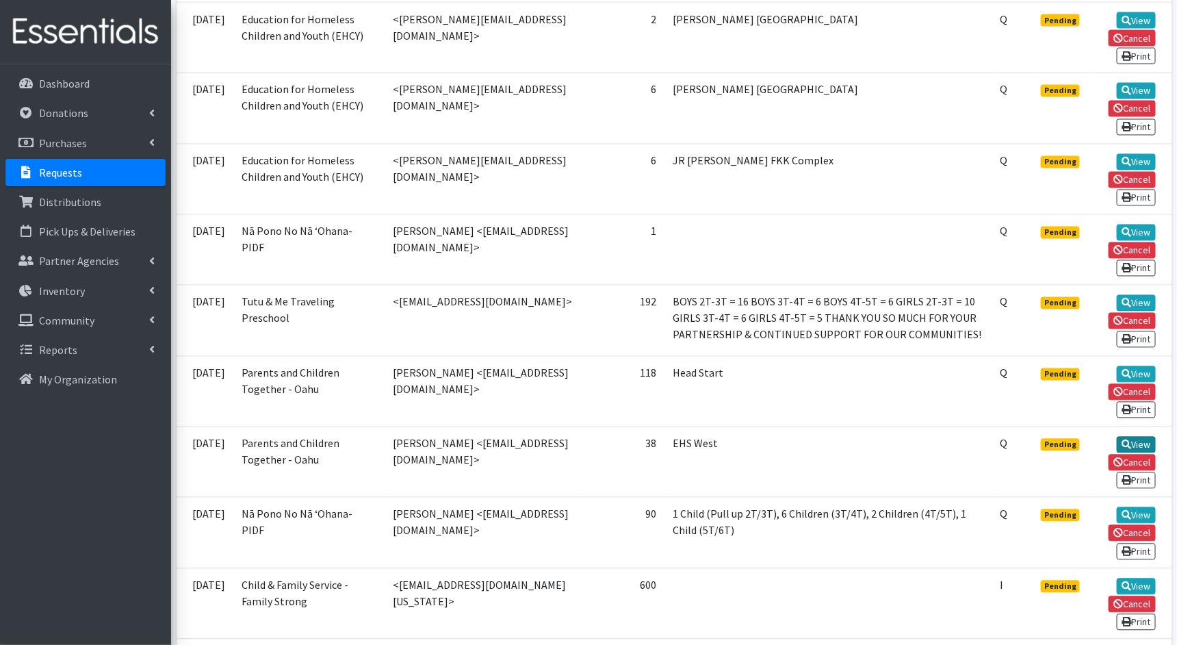
click at [1148, 437] on link "View" at bounding box center [1136, 445] width 39 height 16
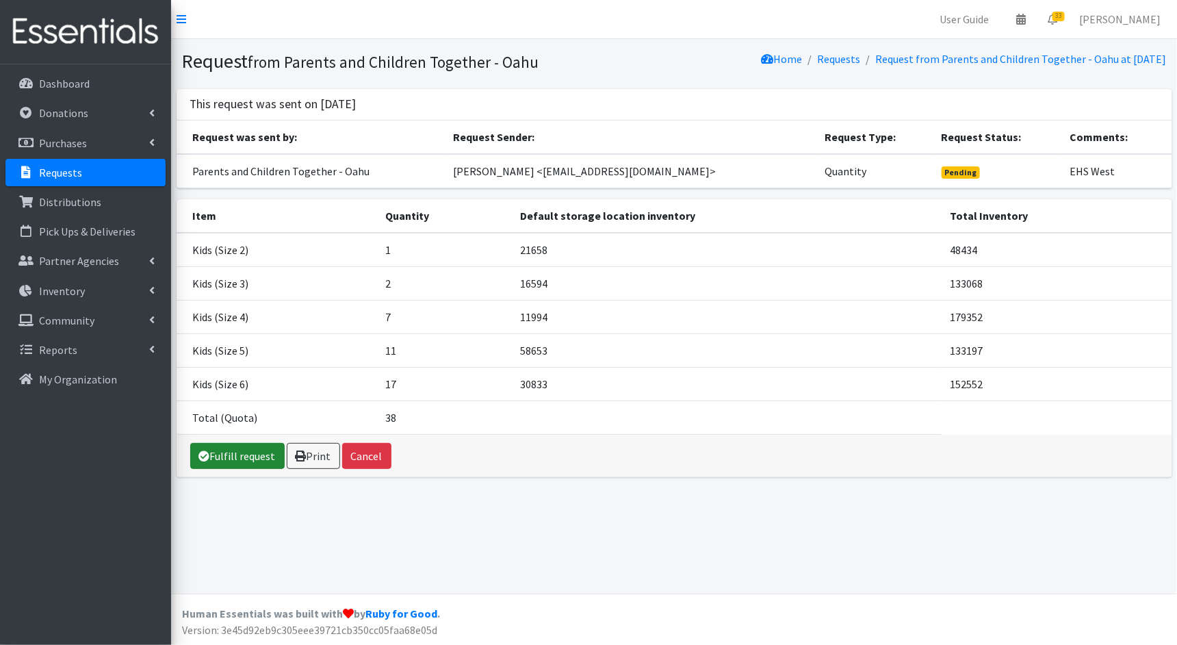
click at [214, 452] on link "Fulfill request" at bounding box center [237, 456] width 94 height 26
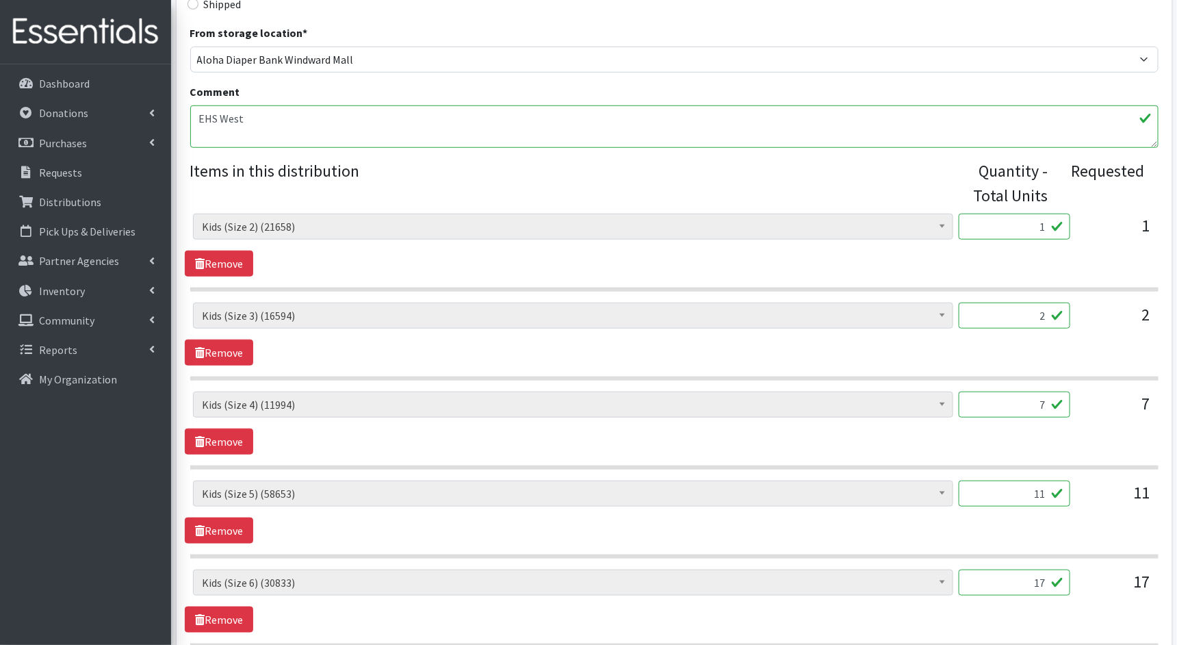
scroll to position [426, 0]
drag, startPoint x: 1045, startPoint y: 227, endPoint x: 1010, endPoint y: 227, distance: 34.9
click at [1010, 227] on input "1" at bounding box center [1015, 226] width 112 height 26
type input "25"
drag, startPoint x: 1045, startPoint y: 320, endPoint x: 1031, endPoint y: 321, distance: 13.7
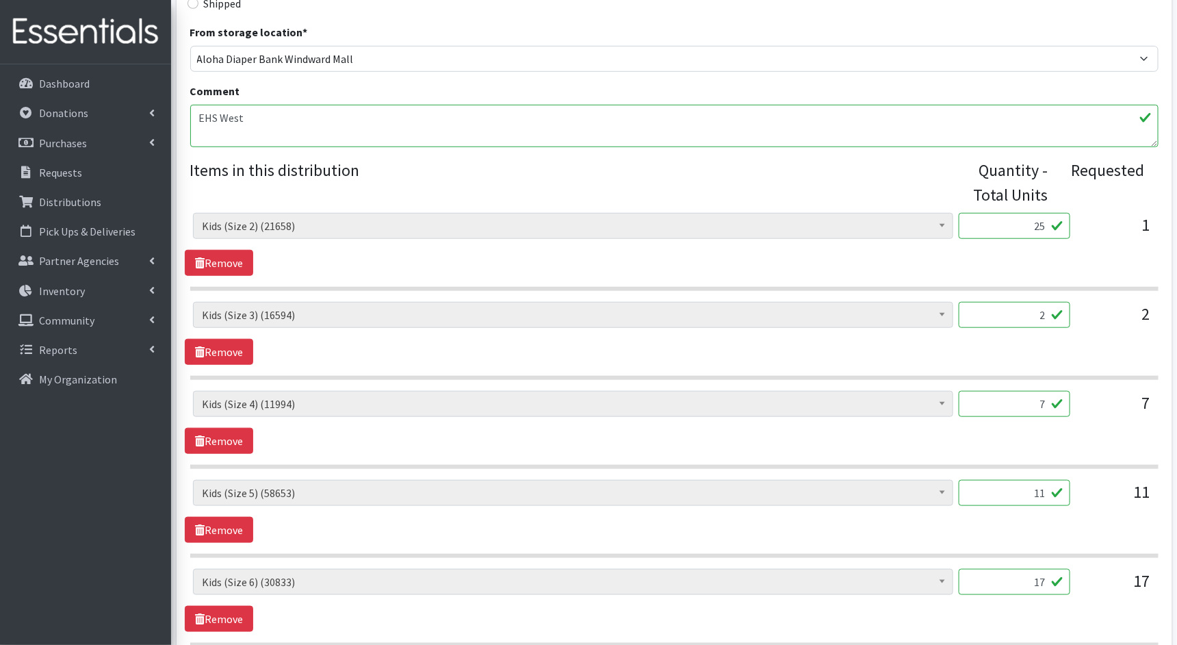
click at [1031, 320] on input "2" at bounding box center [1015, 315] width 112 height 26
drag, startPoint x: 1044, startPoint y: 311, endPoint x: 1017, endPoint y: 311, distance: 27.4
click at [1017, 311] on input "2" at bounding box center [1015, 315] width 112 height 26
type input "50"
drag, startPoint x: 1044, startPoint y: 399, endPoint x: 1027, endPoint y: 399, distance: 17.8
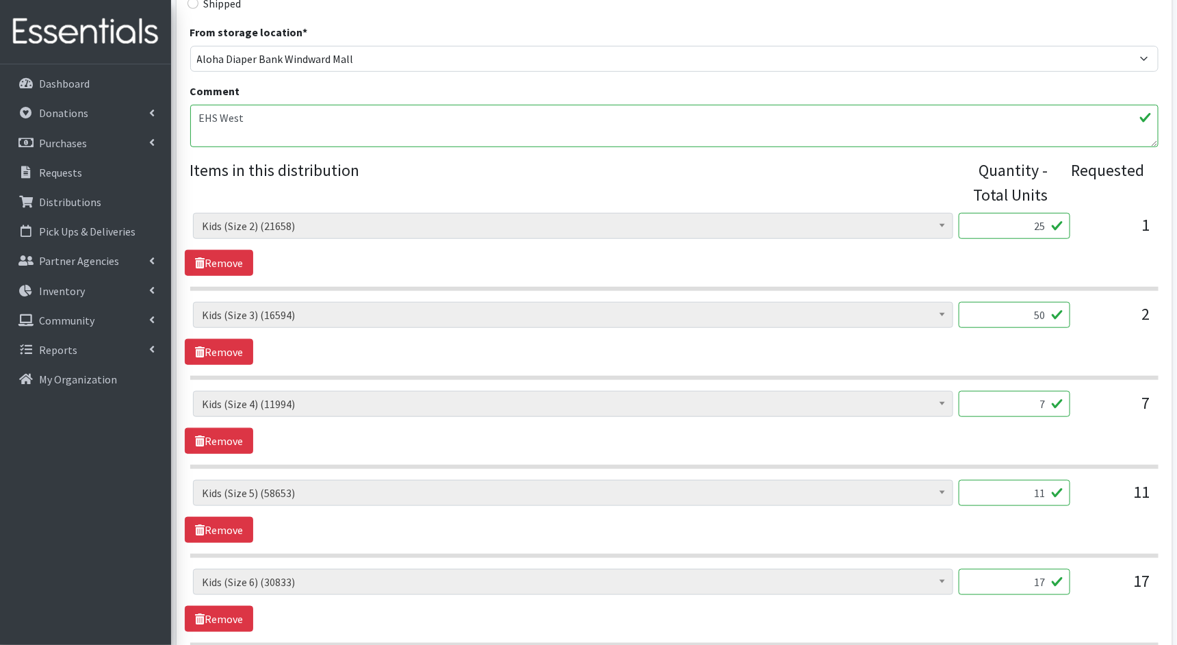
click at [1027, 399] on input "7" at bounding box center [1015, 404] width 112 height 26
type input "175"
drag, startPoint x: 1044, startPoint y: 490, endPoint x: 1007, endPoint y: 492, distance: 37.0
click at [1007, 492] on input "11" at bounding box center [1015, 493] width 112 height 26
type input "275"
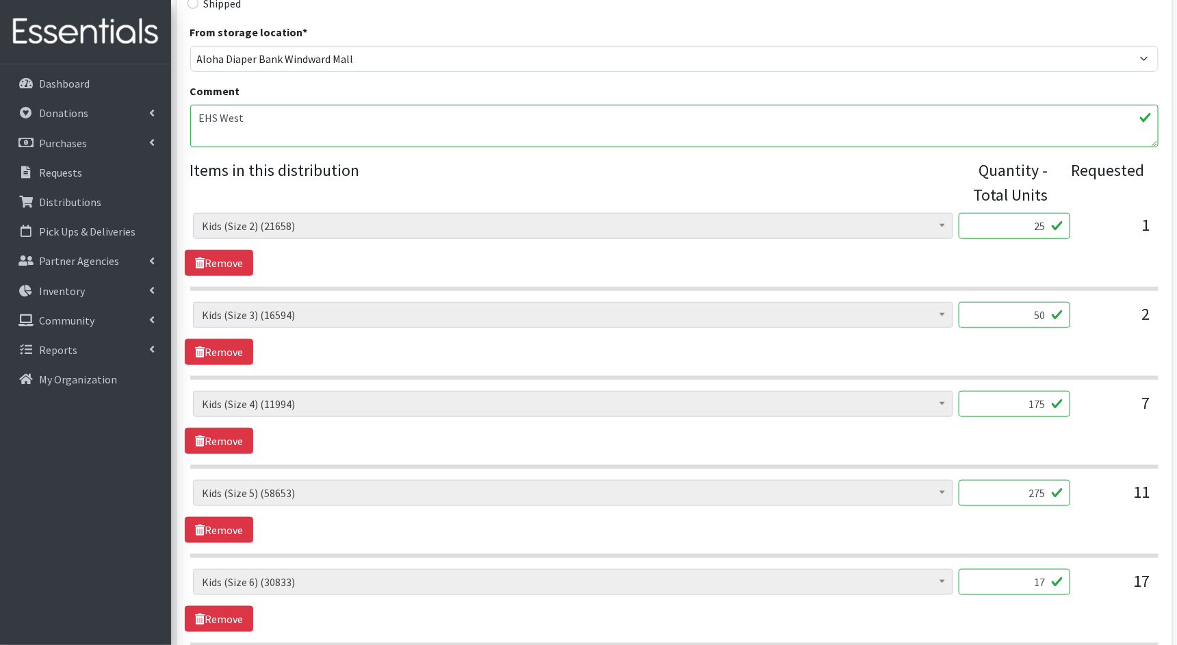
click at [993, 529] on div "Kids (Newborn) (3700) Kids (Preemie)** Limited (994) Kids (Size 1) (34502) Kids…" at bounding box center [674, 511] width 979 height 63
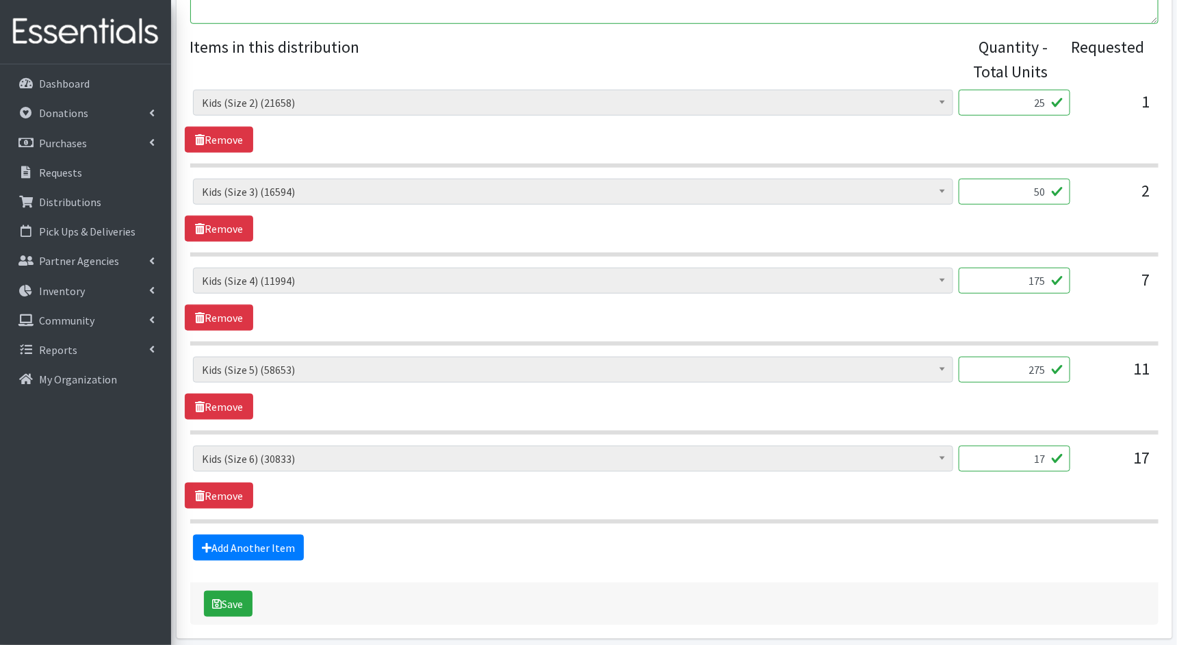
scroll to position [600, 0]
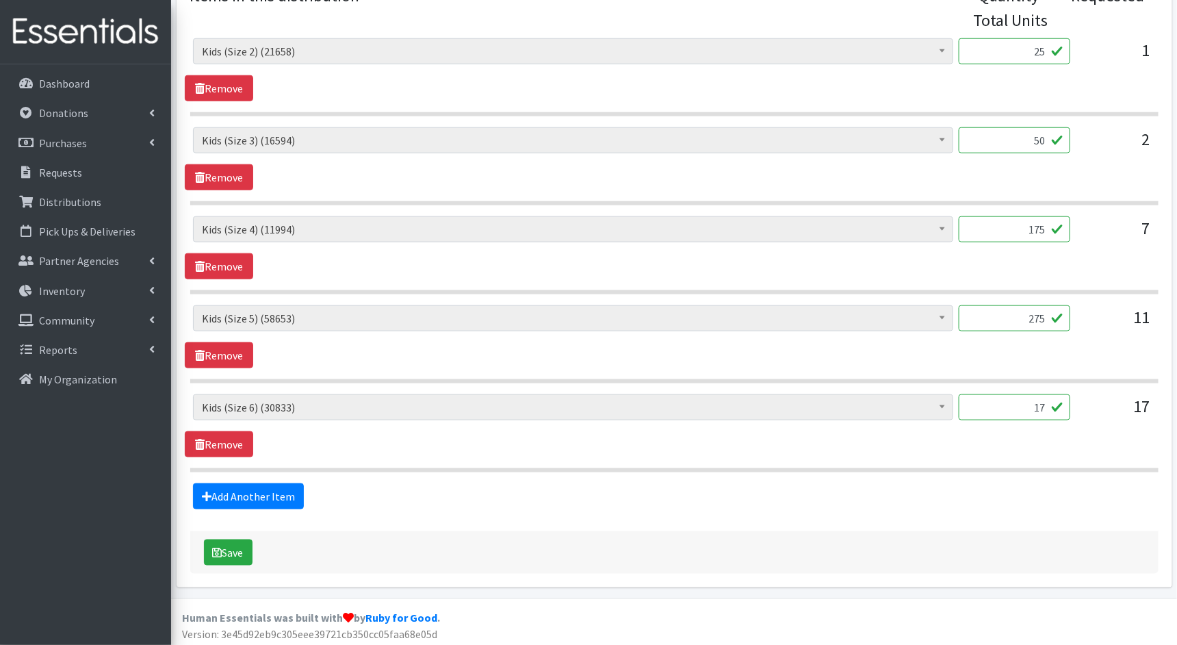
drag, startPoint x: 1046, startPoint y: 402, endPoint x: 994, endPoint y: 402, distance: 52.0
click at [994, 402] on input "17" at bounding box center [1015, 407] width 112 height 26
type input "425"
click at [224, 542] on button "Save" at bounding box center [228, 552] width 49 height 26
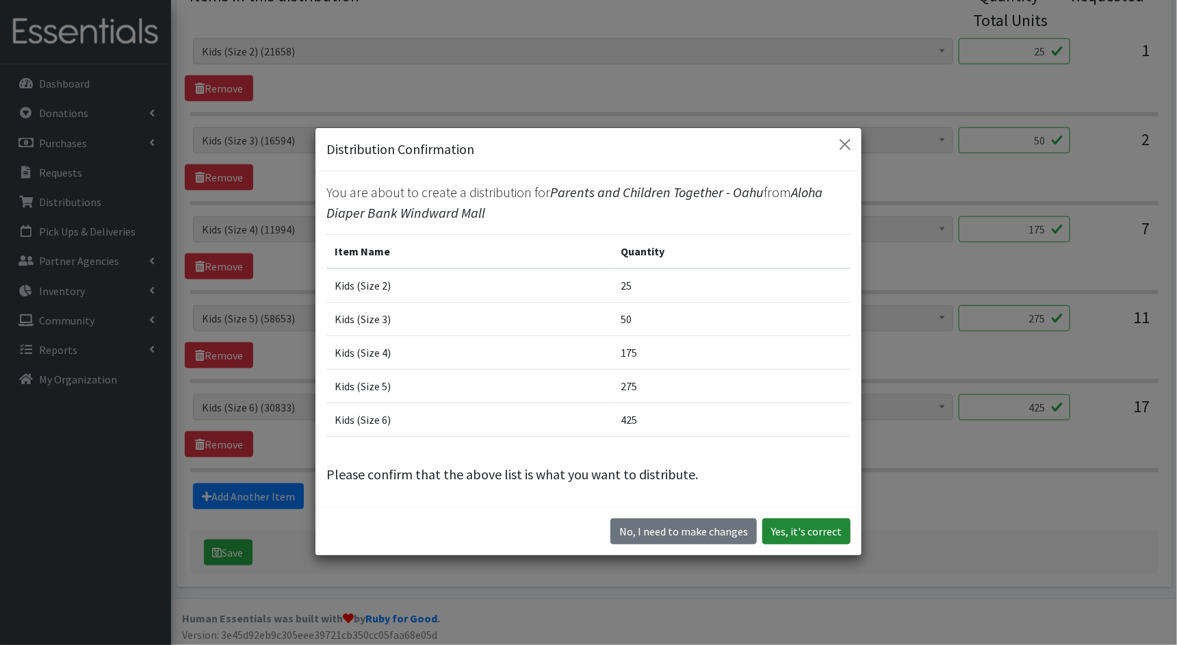
click at [829, 528] on button "Yes, it's correct" at bounding box center [806, 531] width 88 height 26
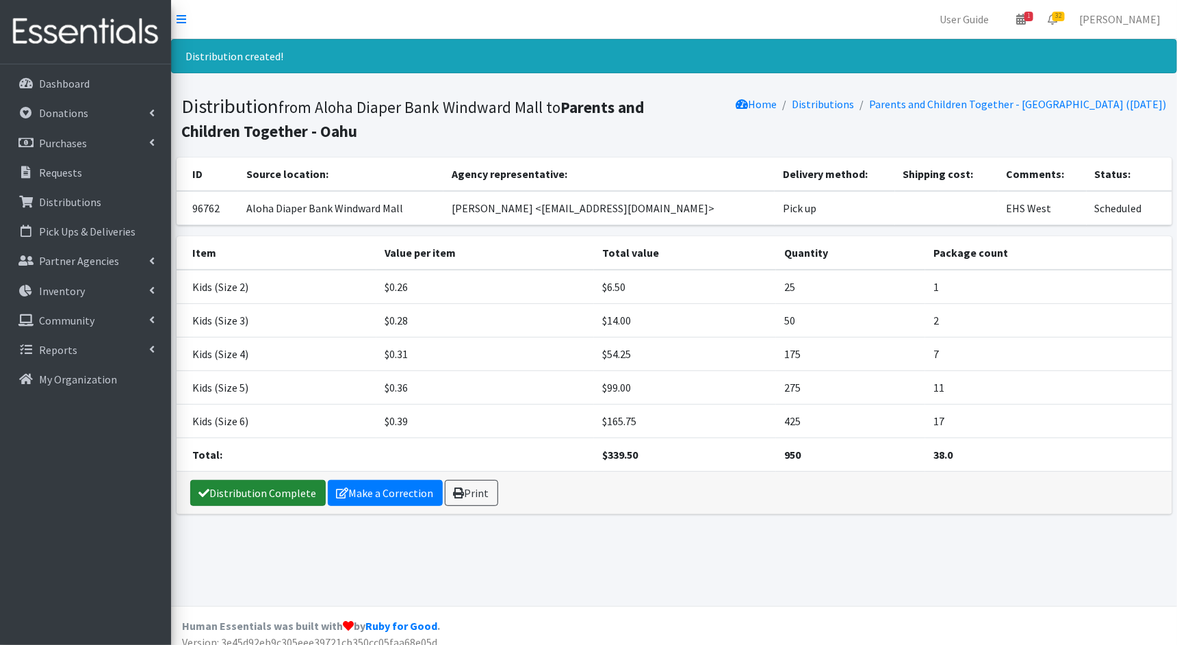
click at [228, 486] on link "Distribution Complete" at bounding box center [258, 493] width 136 height 26
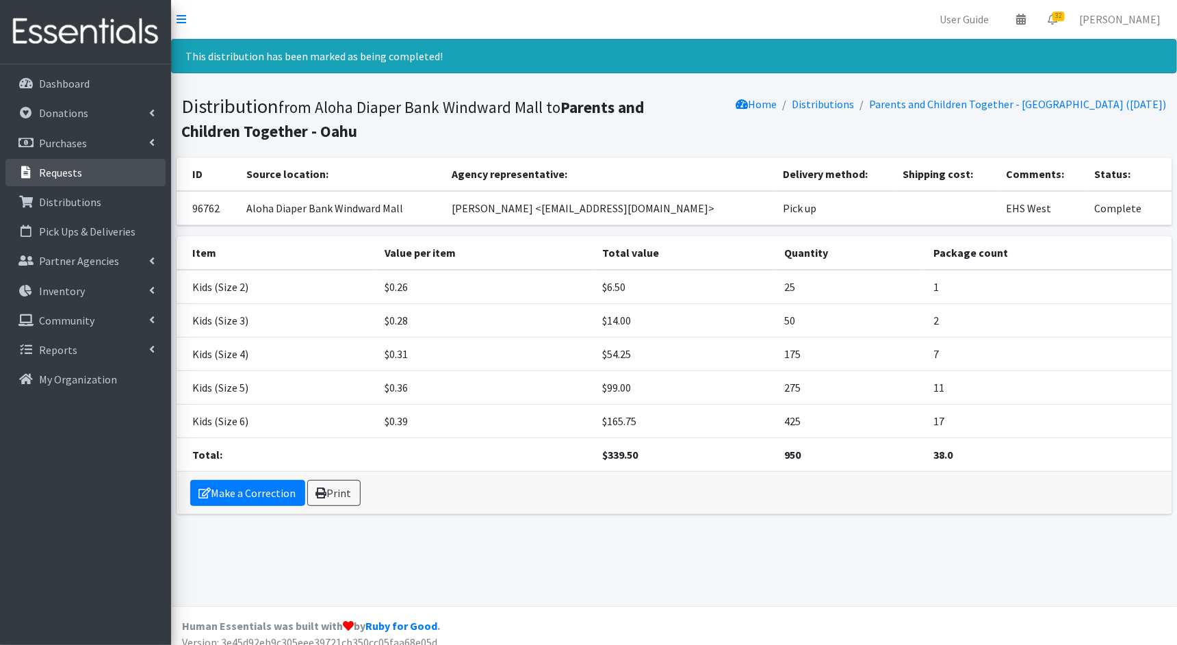
click at [64, 177] on p "Requests" at bounding box center [60, 173] width 43 height 14
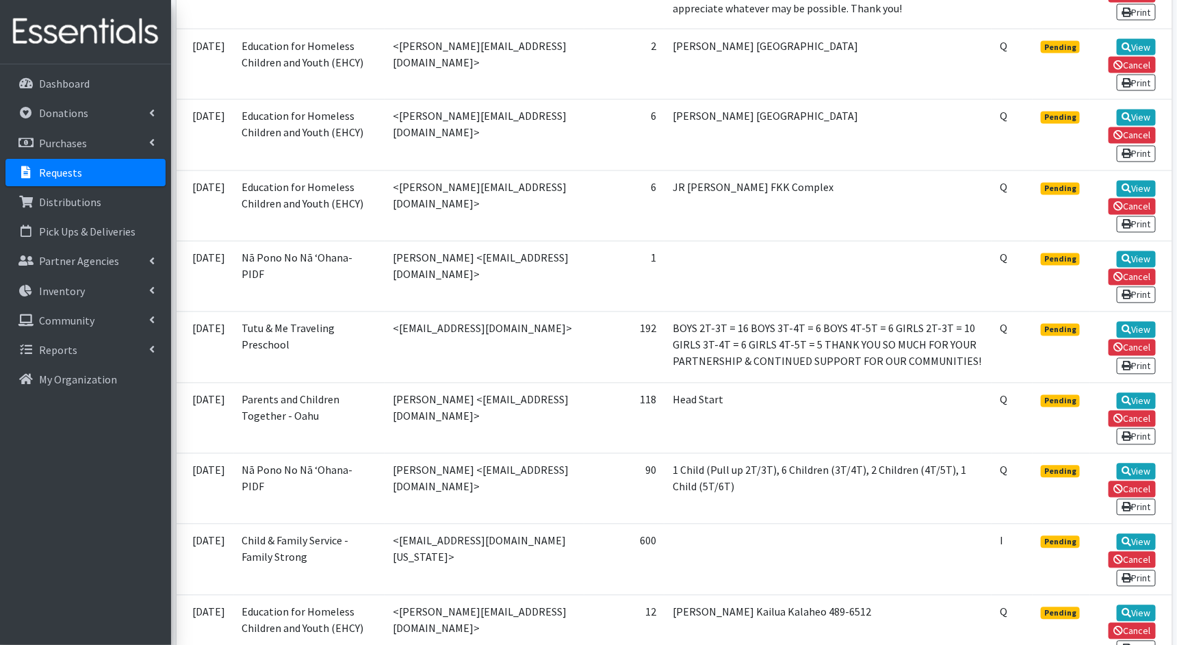
scroll to position [1070, 0]
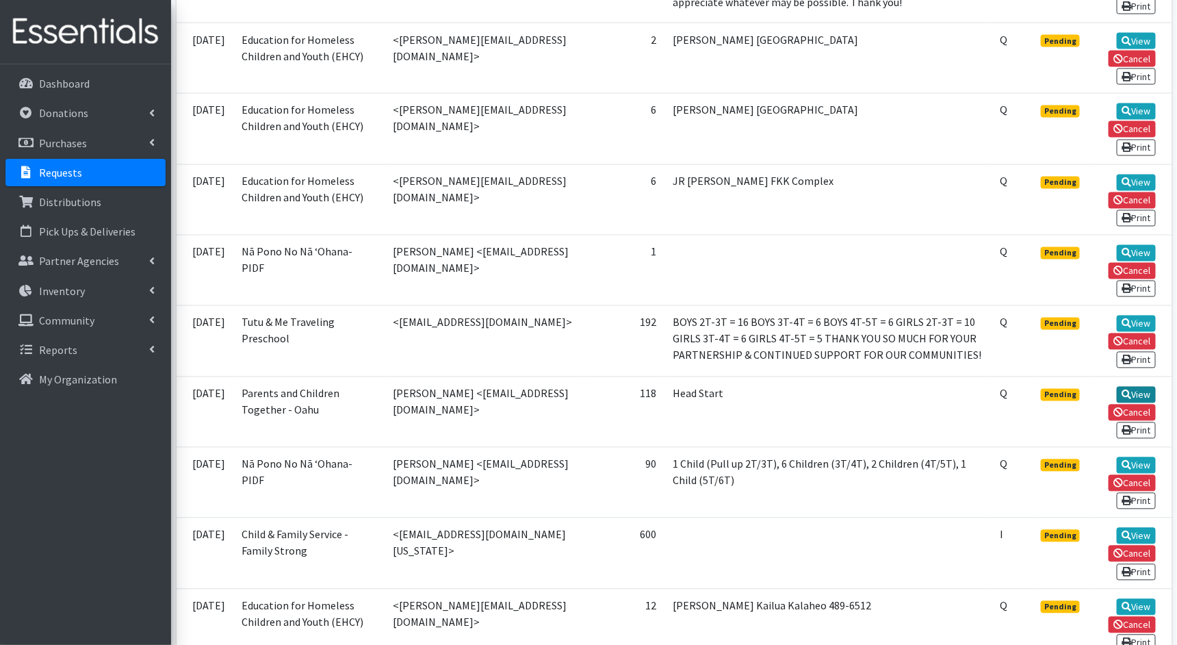
click at [1138, 389] on link "View" at bounding box center [1136, 395] width 39 height 16
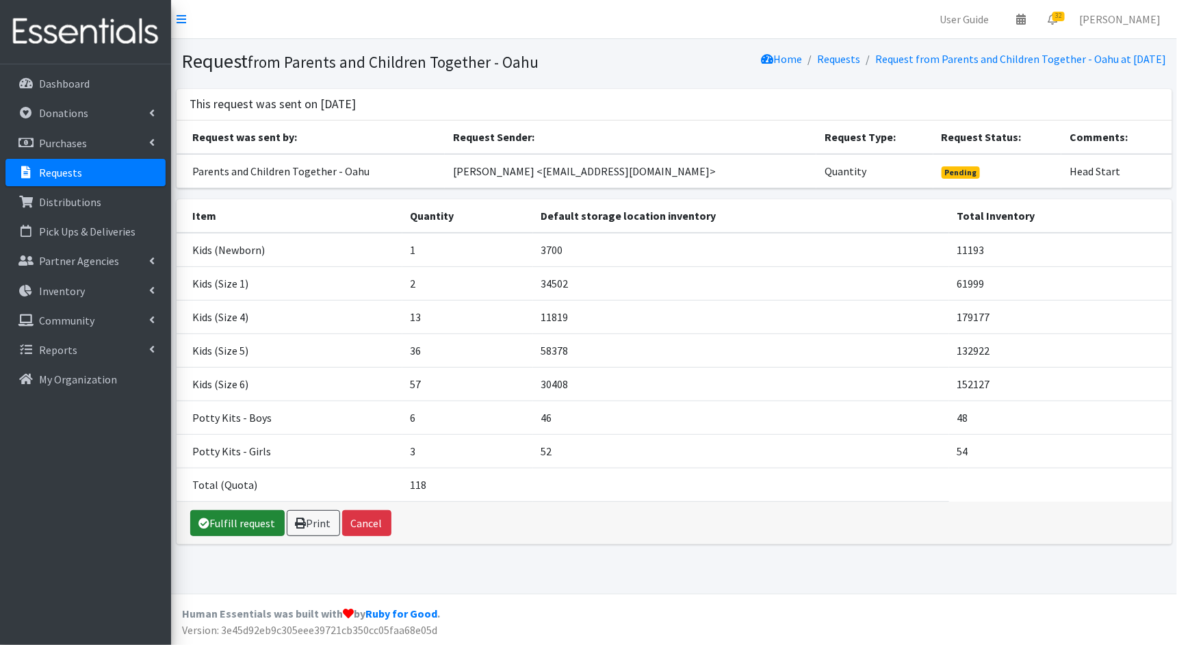
click at [224, 523] on link "Fulfill request" at bounding box center [237, 523] width 94 height 26
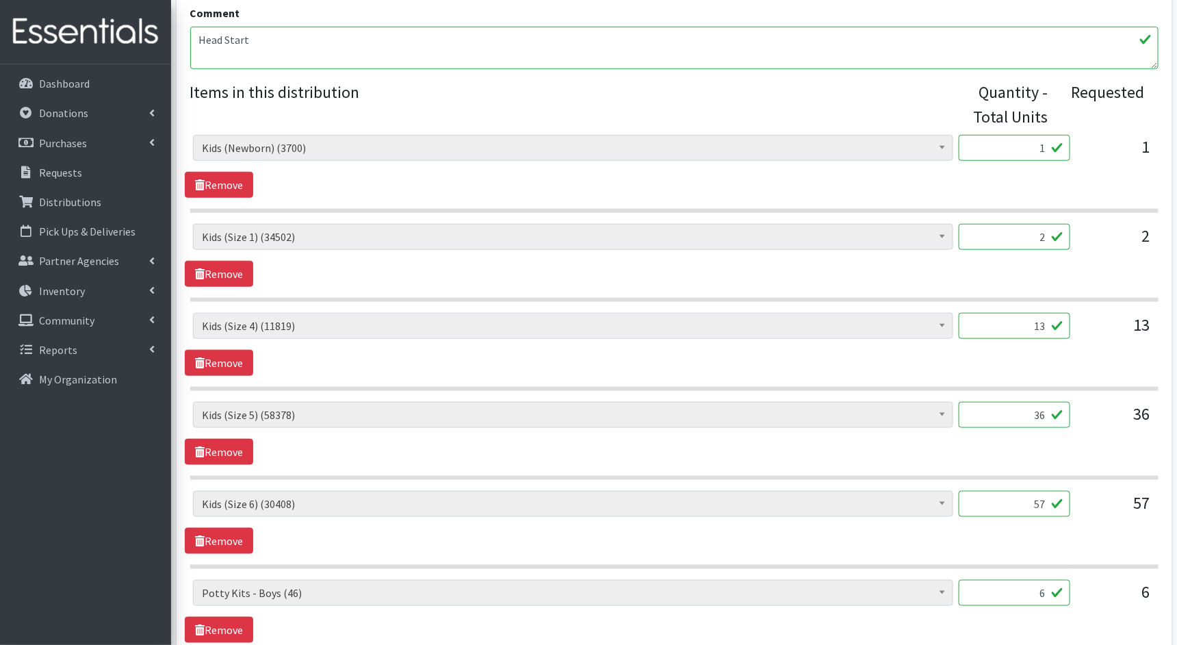
scroll to position [508, 0]
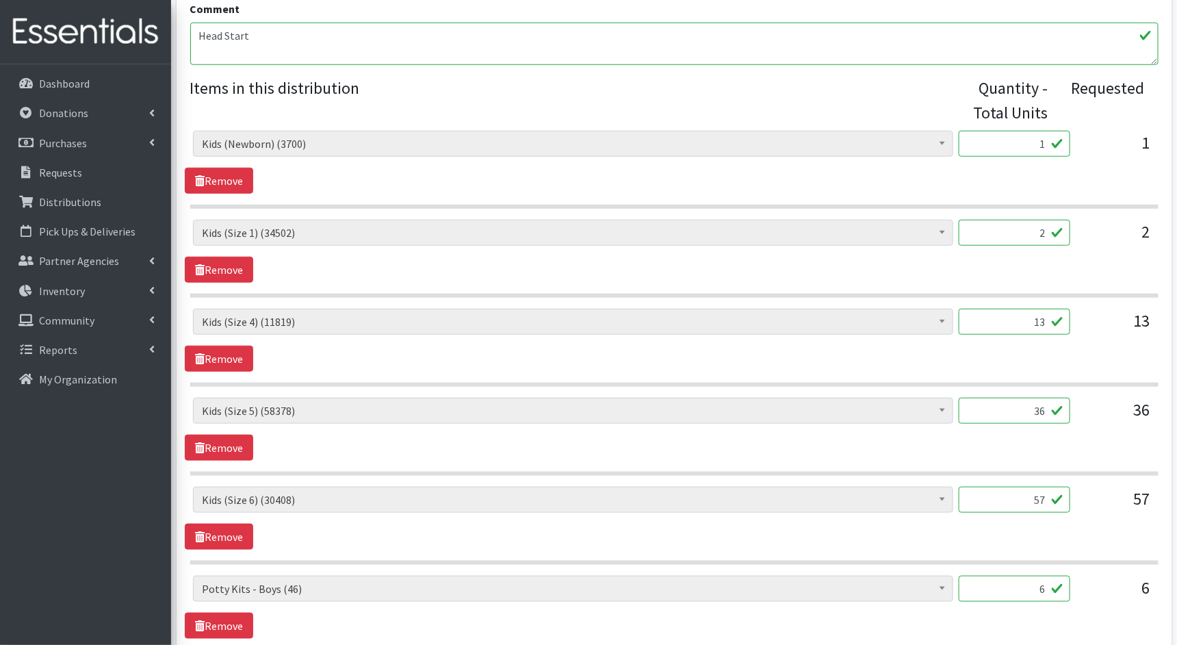
drag, startPoint x: 1046, startPoint y: 146, endPoint x: 1021, endPoint y: 145, distance: 25.4
click at [1021, 145] on input "1" at bounding box center [1015, 144] width 112 height 26
type input "25"
drag, startPoint x: 1048, startPoint y: 229, endPoint x: 1020, endPoint y: 229, distance: 28.1
click at [1021, 229] on input "2" at bounding box center [1015, 233] width 112 height 26
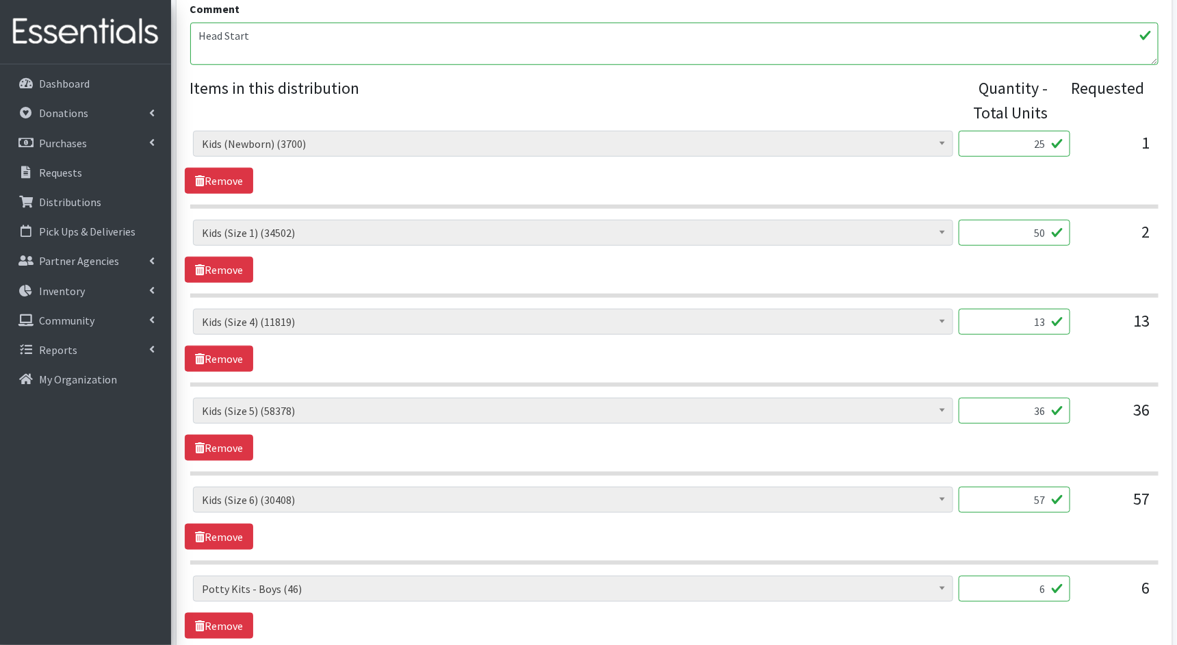
type input "50"
drag, startPoint x: 1045, startPoint y: 318, endPoint x: 1004, endPoint y: 318, distance: 41.1
click at [1004, 318] on input "13" at bounding box center [1015, 322] width 112 height 26
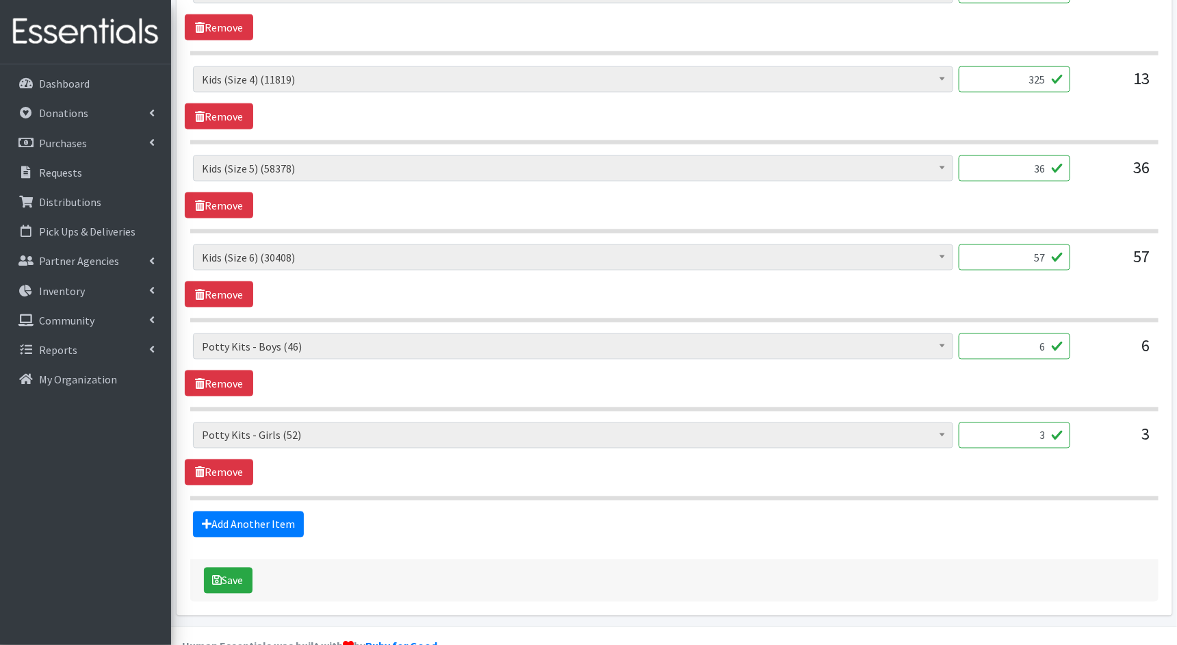
scroll to position [777, 0]
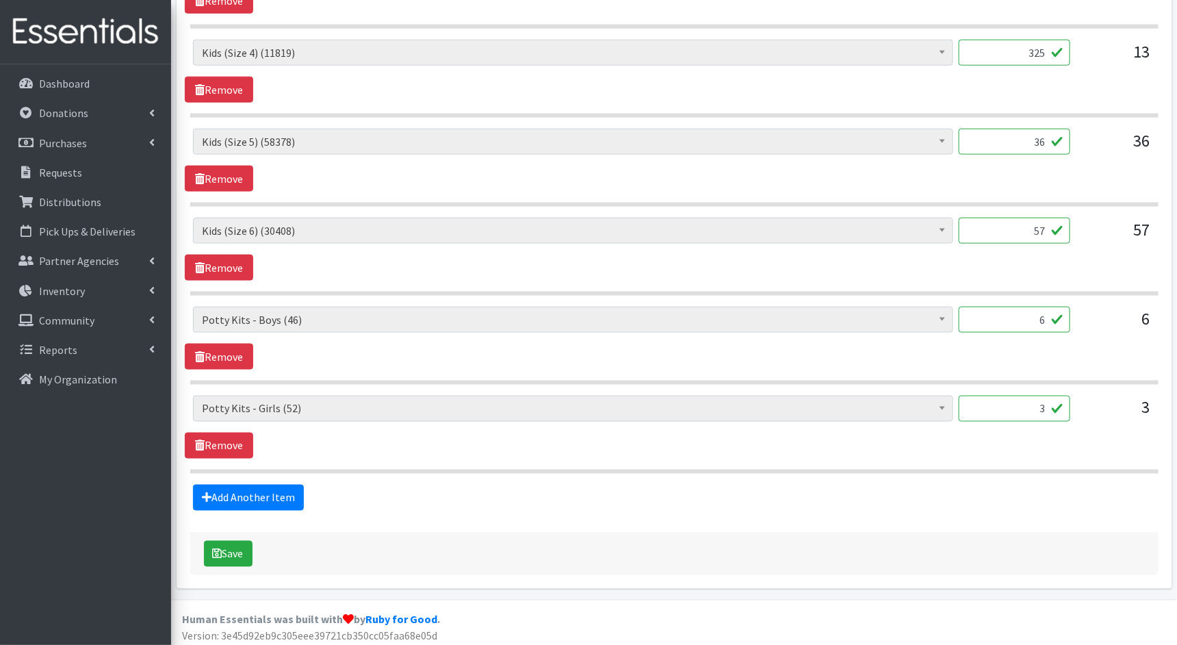
type input "325"
drag, startPoint x: 1046, startPoint y: 228, endPoint x: 1024, endPoint y: 228, distance: 21.9
click at [1024, 228] on input "57" at bounding box center [1015, 231] width 112 height 26
type input "1425"
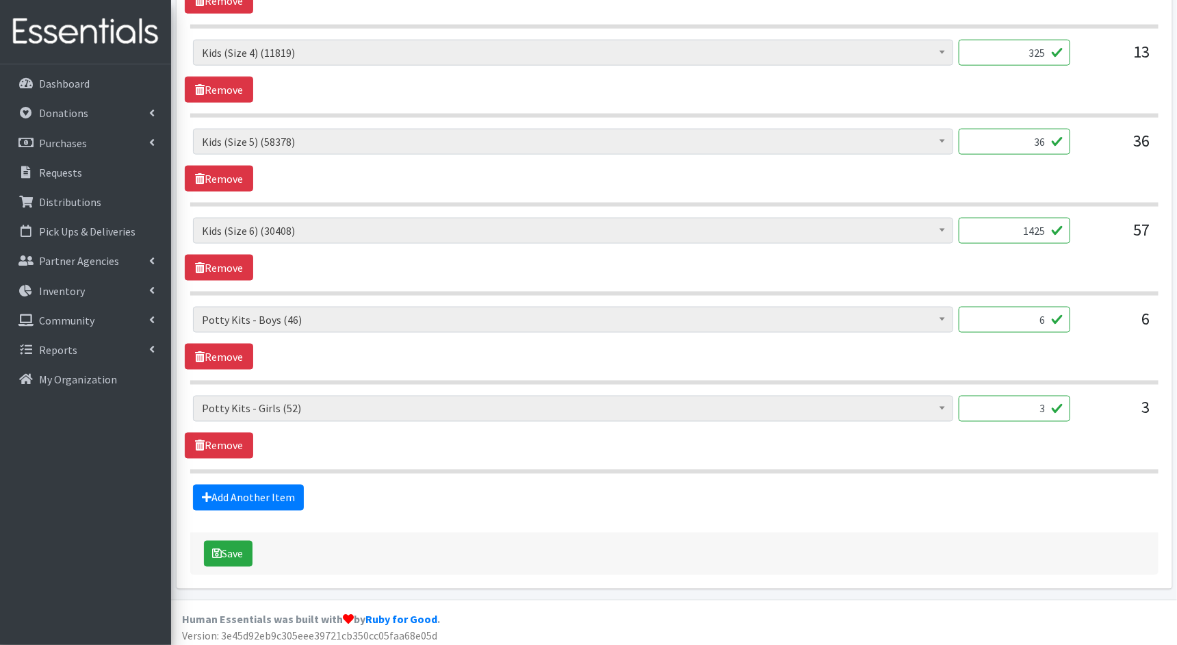
drag, startPoint x: 1038, startPoint y: 140, endPoint x: 1012, endPoint y: 140, distance: 26.0
click at [1012, 140] on input "36" at bounding box center [1015, 142] width 112 height 26
type input "900"
click at [886, 348] on div "Kids (Newborn) (3700) Kids (Preemie)** Limited (994) Kids (Size 1) (34502) Kids…" at bounding box center [674, 338] width 979 height 63
click at [235, 541] on button "Save" at bounding box center [228, 554] width 49 height 26
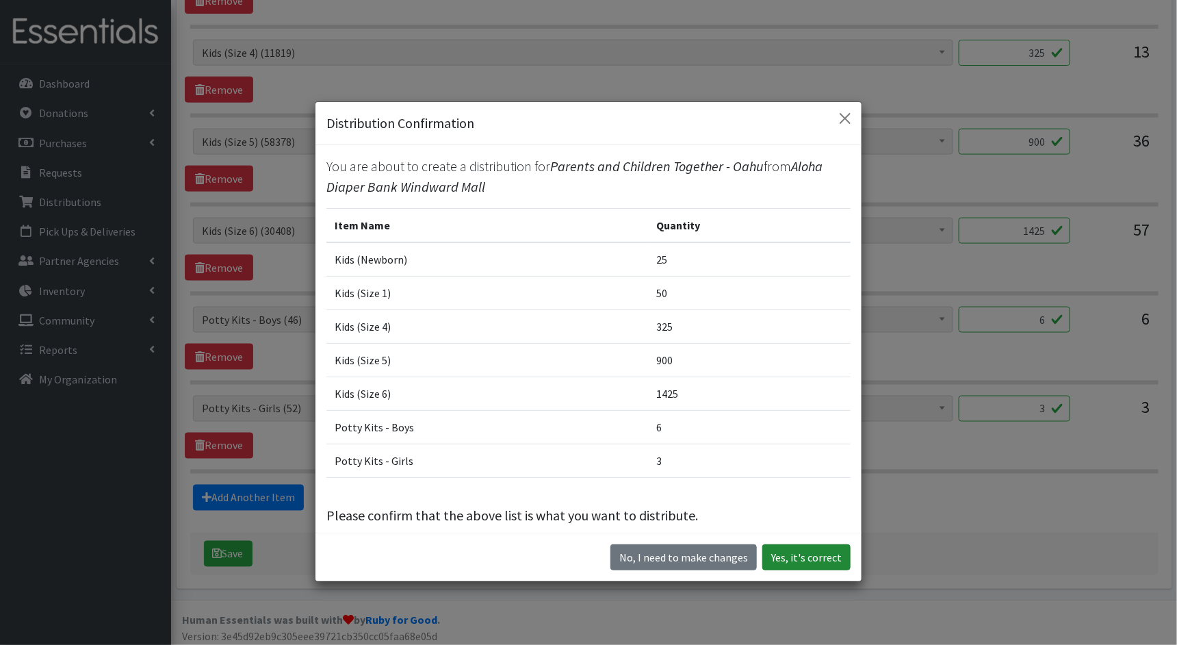
click at [815, 551] on button "Yes, it's correct" at bounding box center [806, 557] width 88 height 26
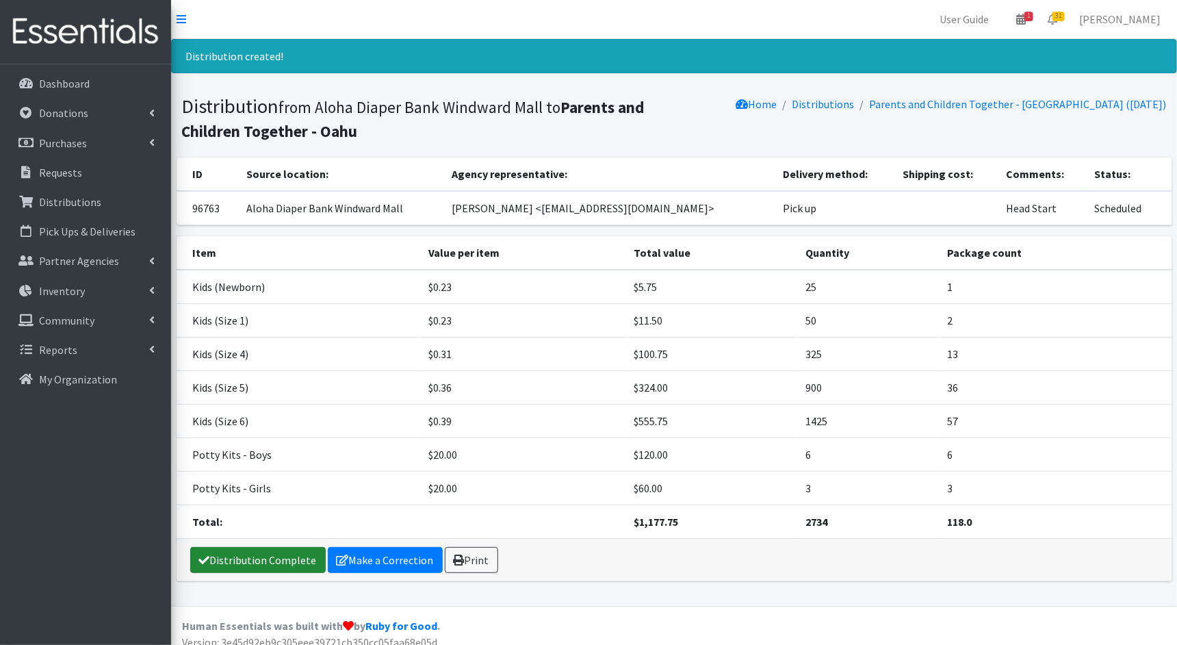
click at [281, 552] on link "Distribution Complete" at bounding box center [258, 560] width 136 height 26
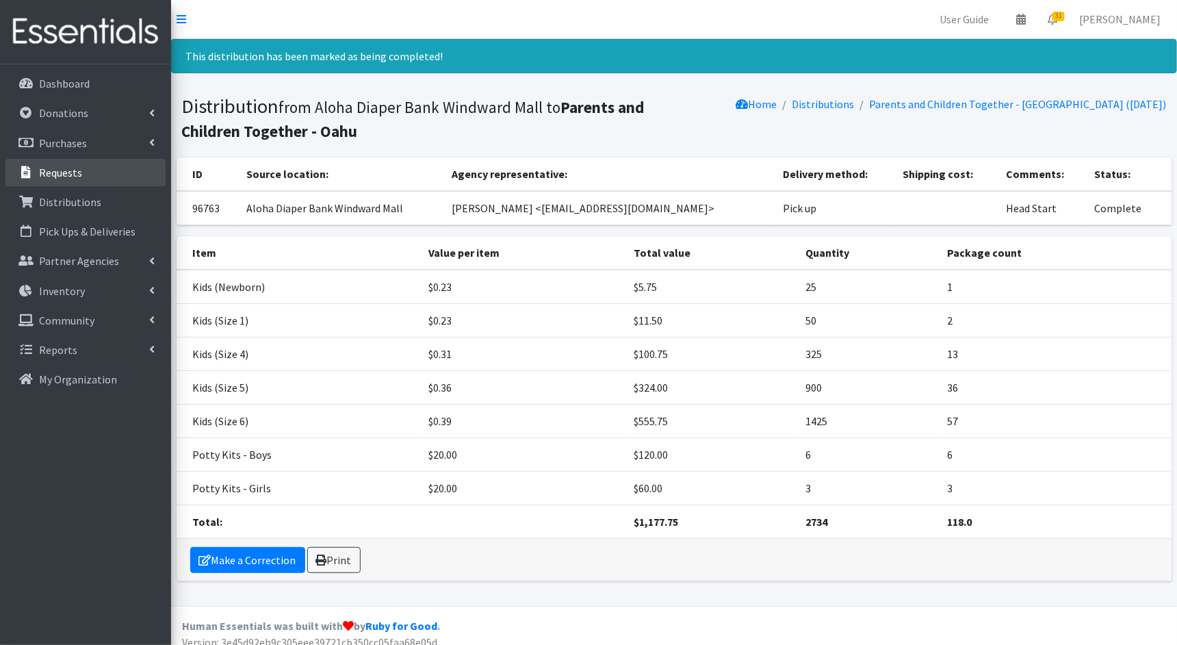
click at [44, 166] on p "Requests" at bounding box center [60, 173] width 43 height 14
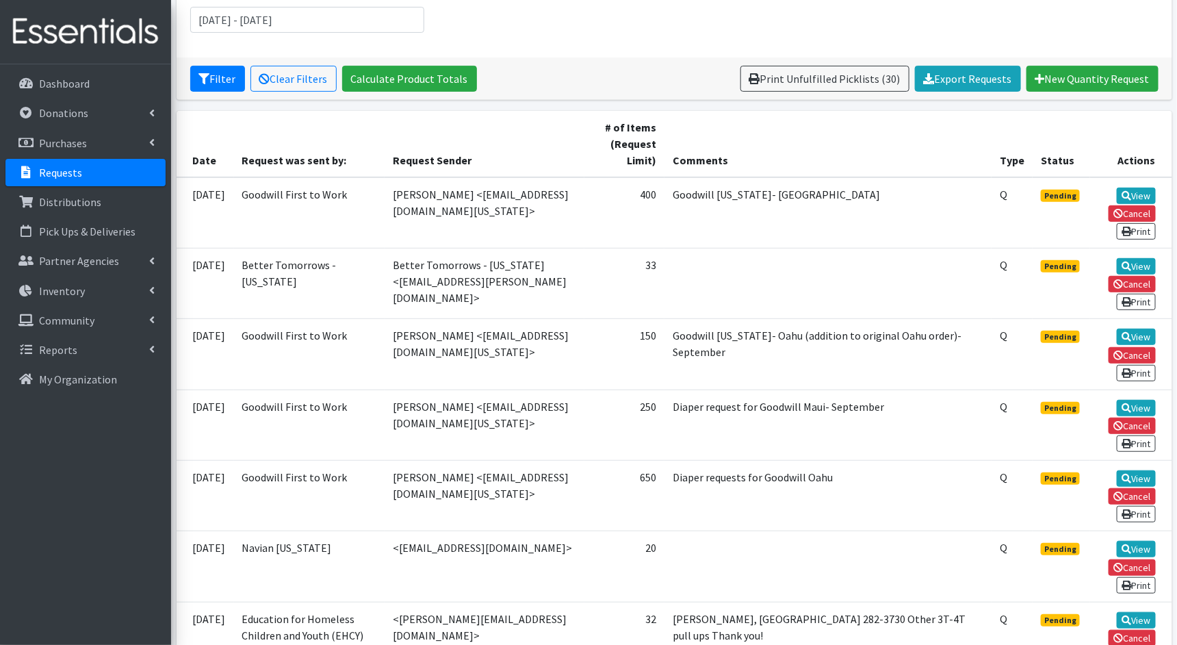
scroll to position [207, 0]
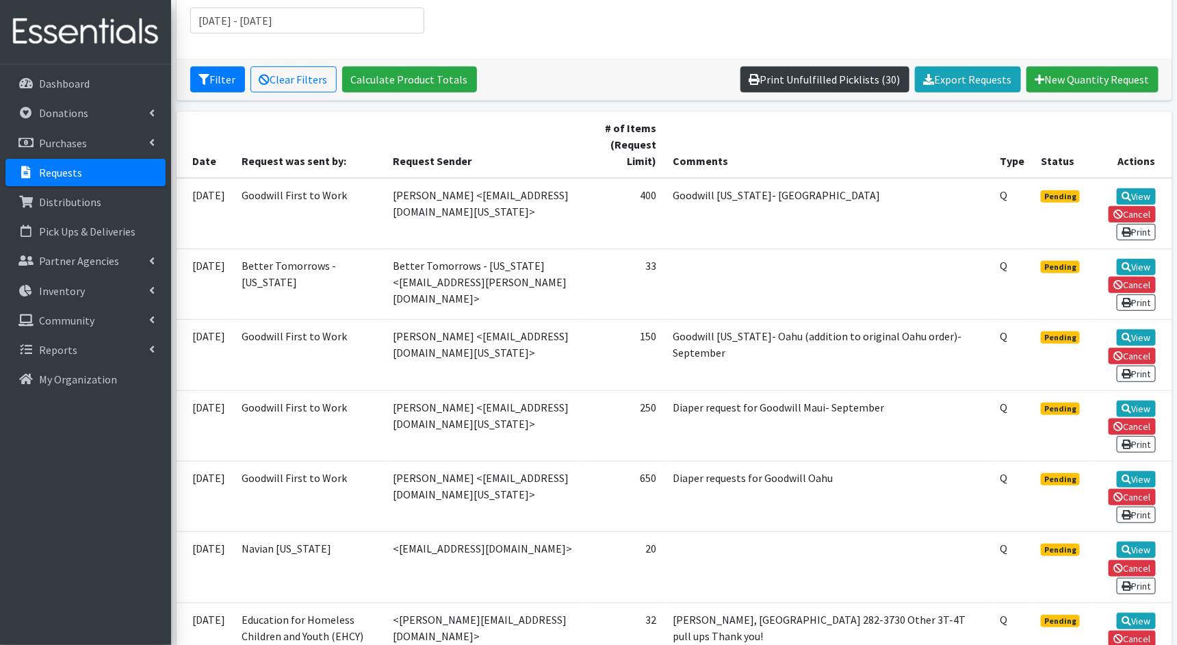
click at [860, 88] on link "Print Unfulfilled Picklists (30)" at bounding box center [825, 79] width 169 height 26
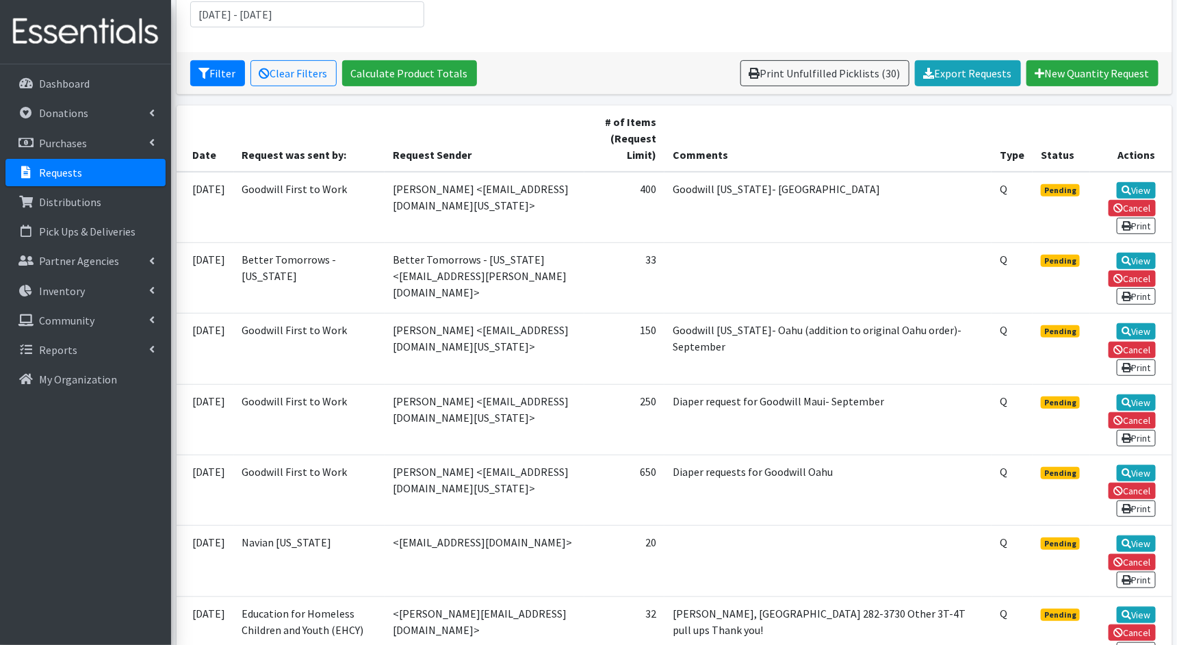
scroll to position [212, 0]
